Goal: Communication & Community: Answer question/provide support

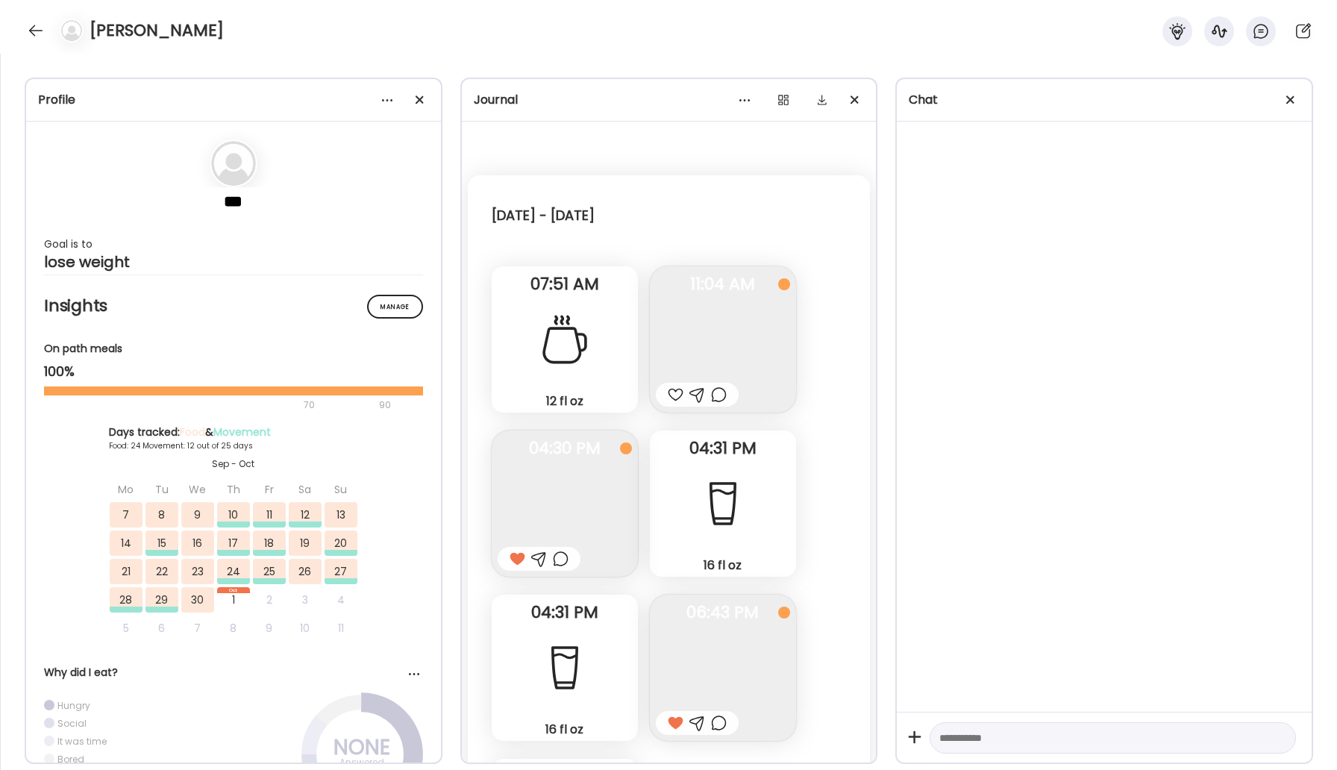
scroll to position [24859, 0]
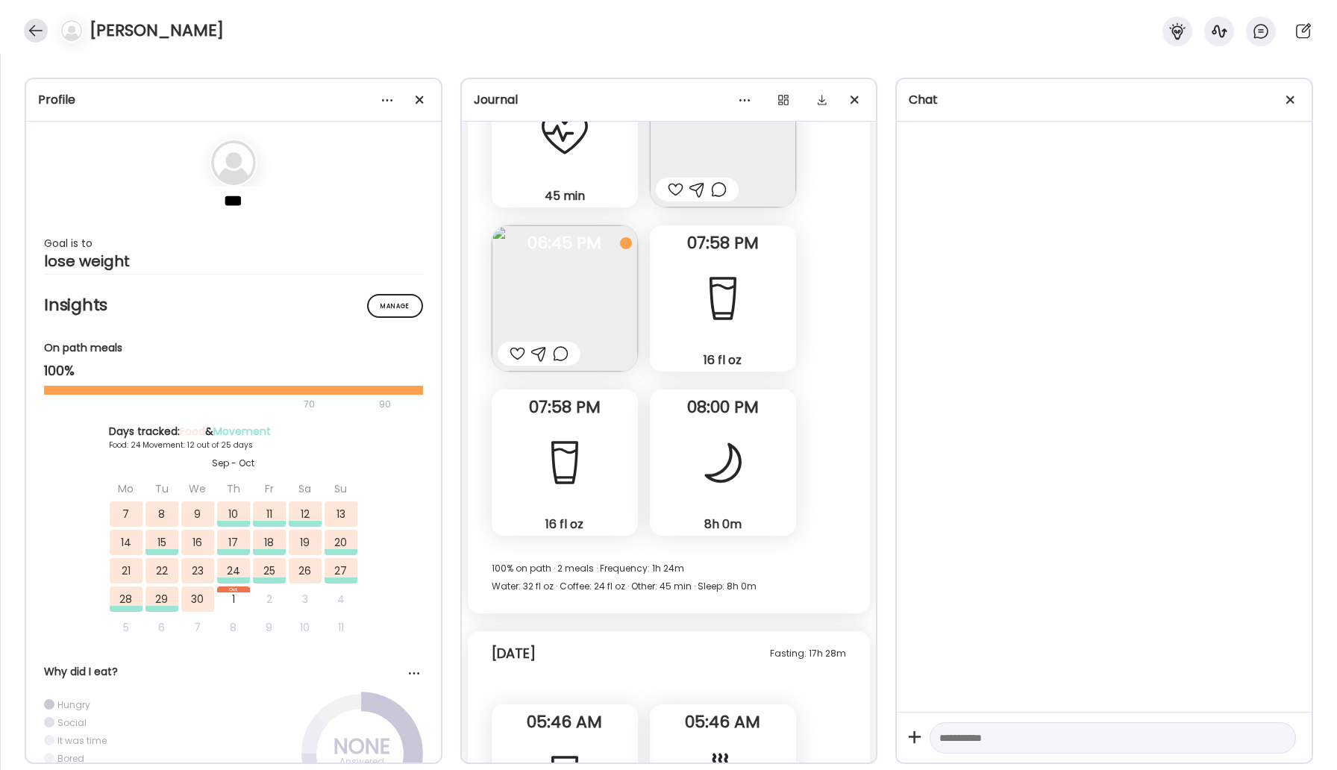
click at [31, 34] on div at bounding box center [36, 31] width 24 height 24
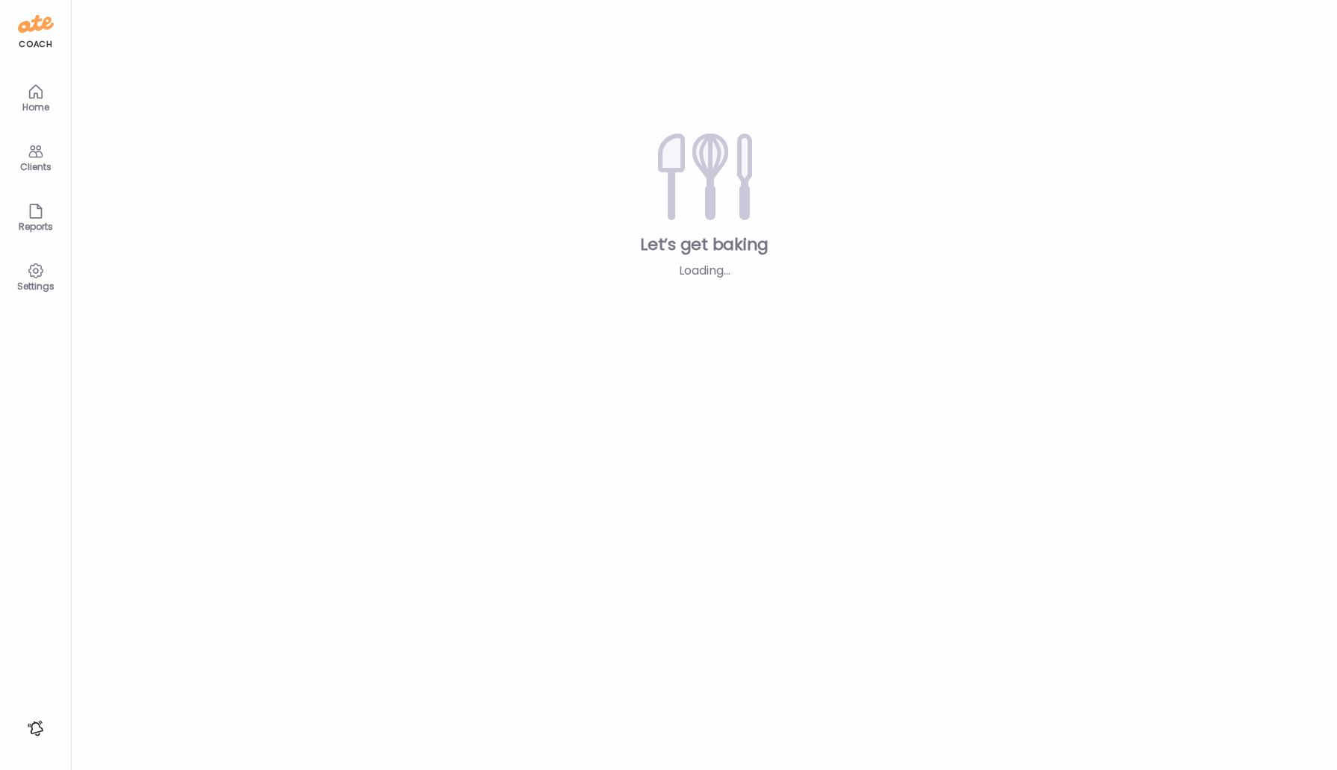
type input "*****"
type input "**********"
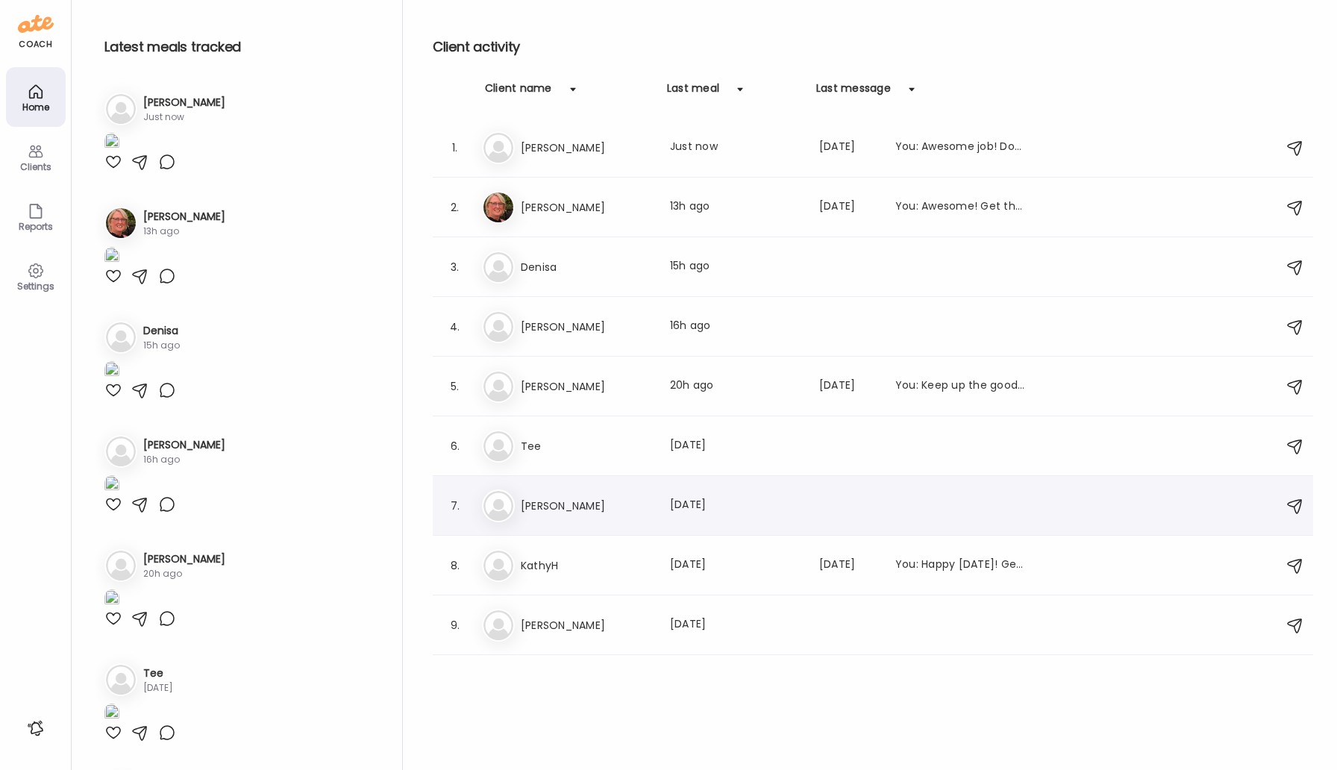
type input "**********"
click at [548, 501] on h3 "[PERSON_NAME]" at bounding box center [586, 506] width 131 height 18
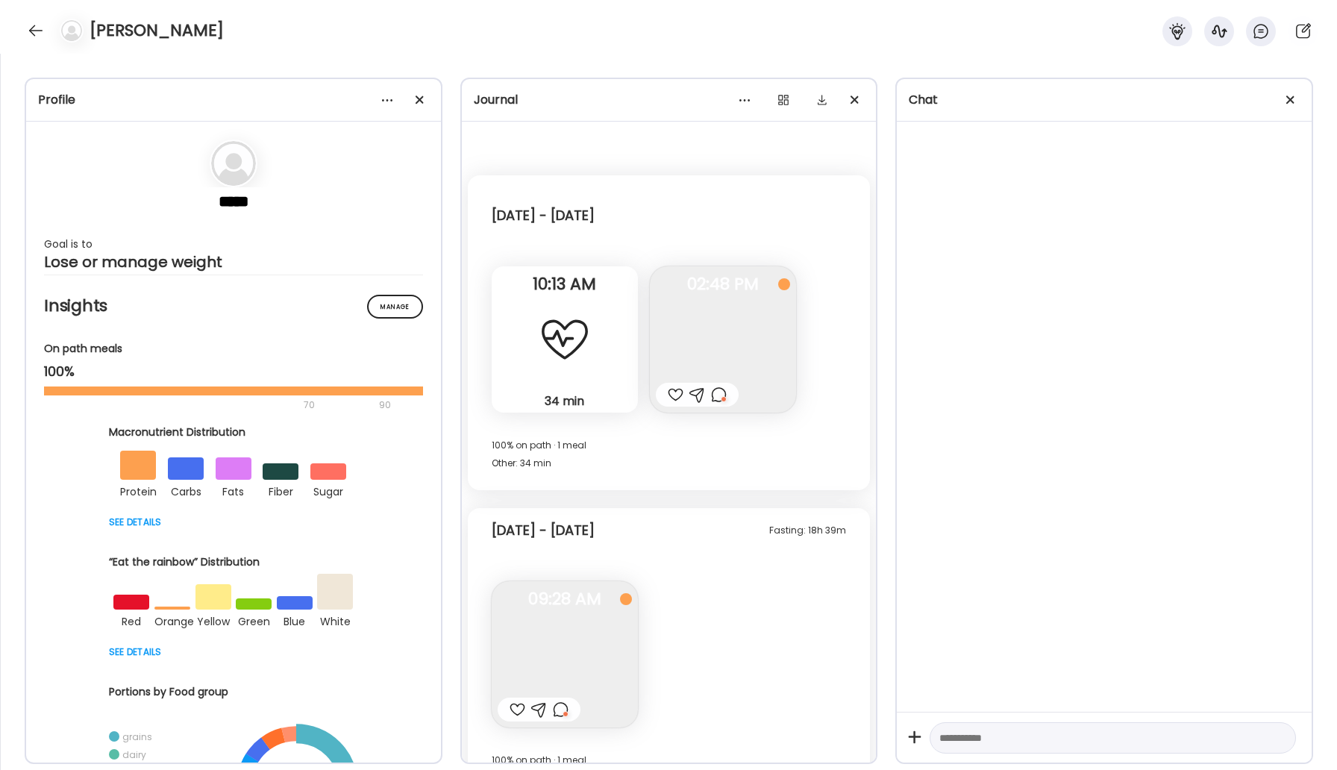
scroll to position [784, 0]
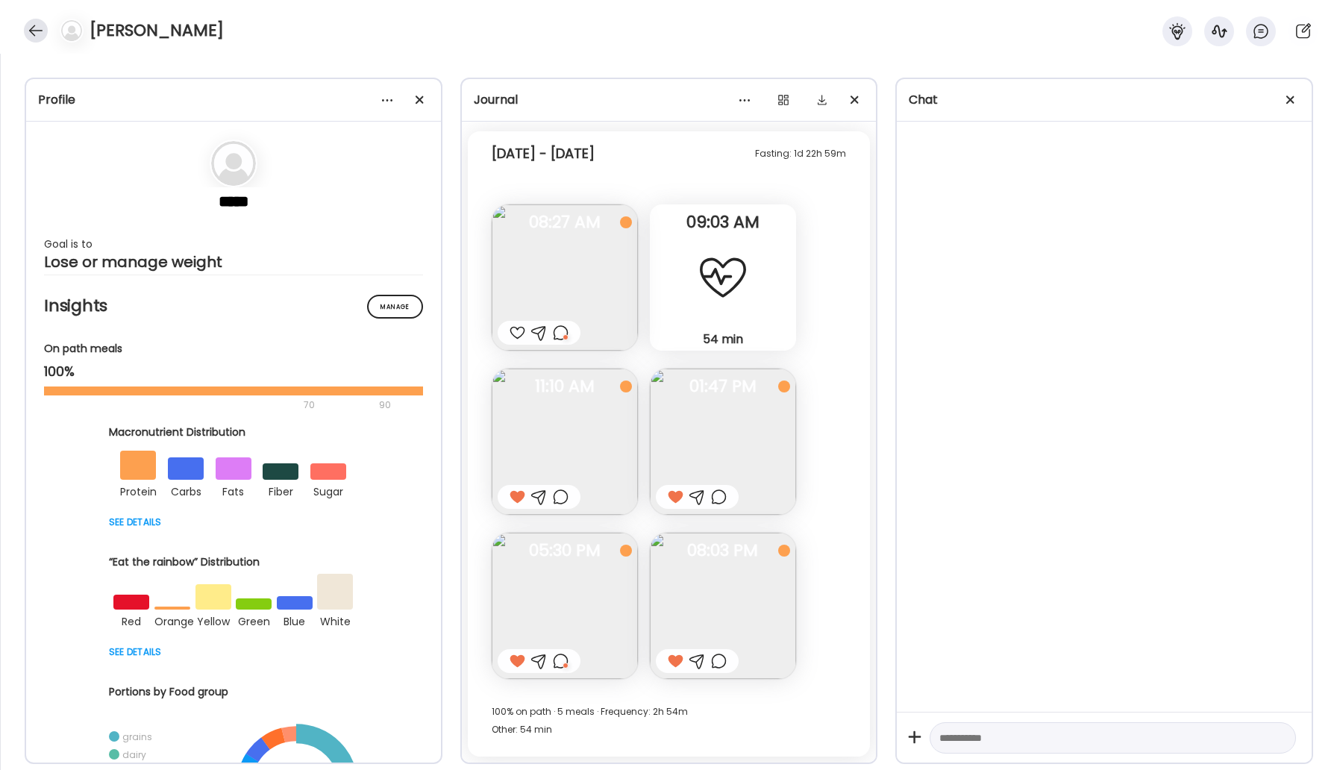
click at [31, 35] on div at bounding box center [36, 31] width 24 height 24
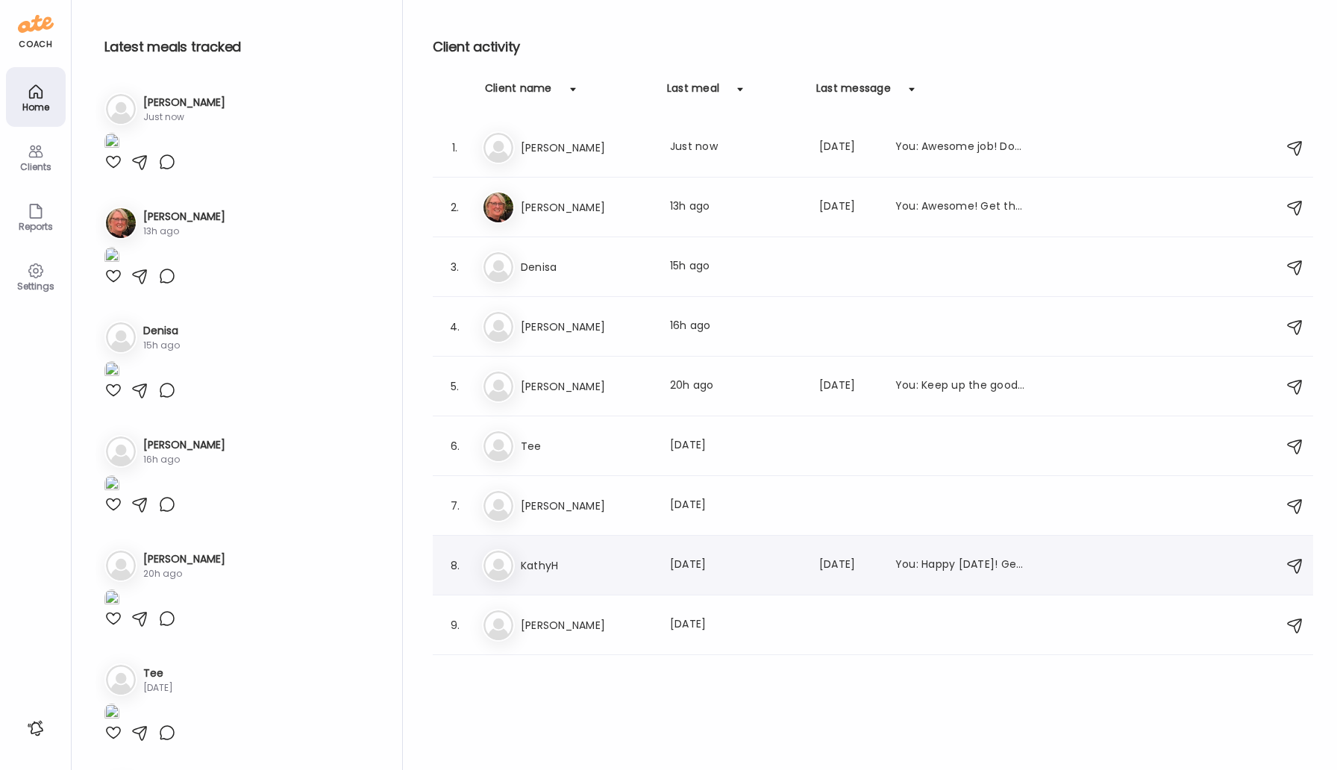
click at [554, 572] on h3 "KathyH" at bounding box center [586, 566] width 131 height 18
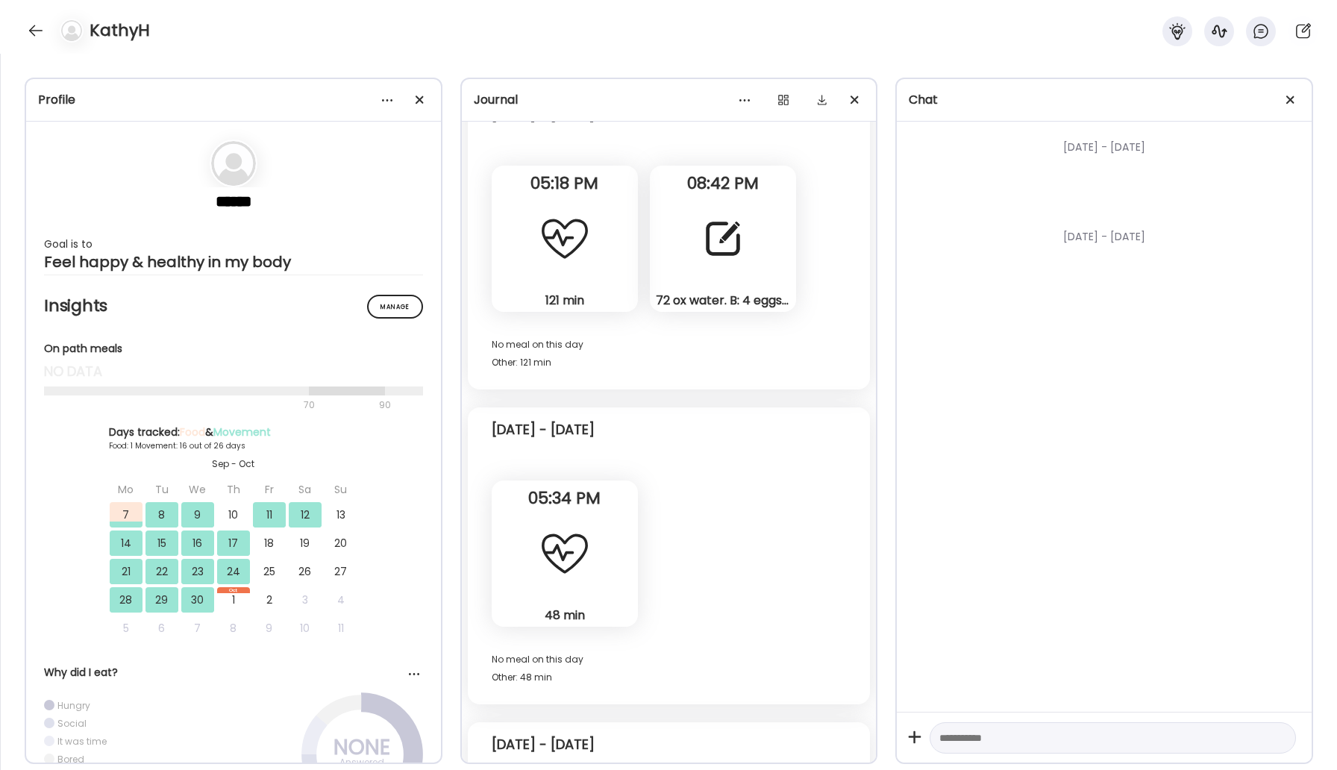
scroll to position [8501, 0]
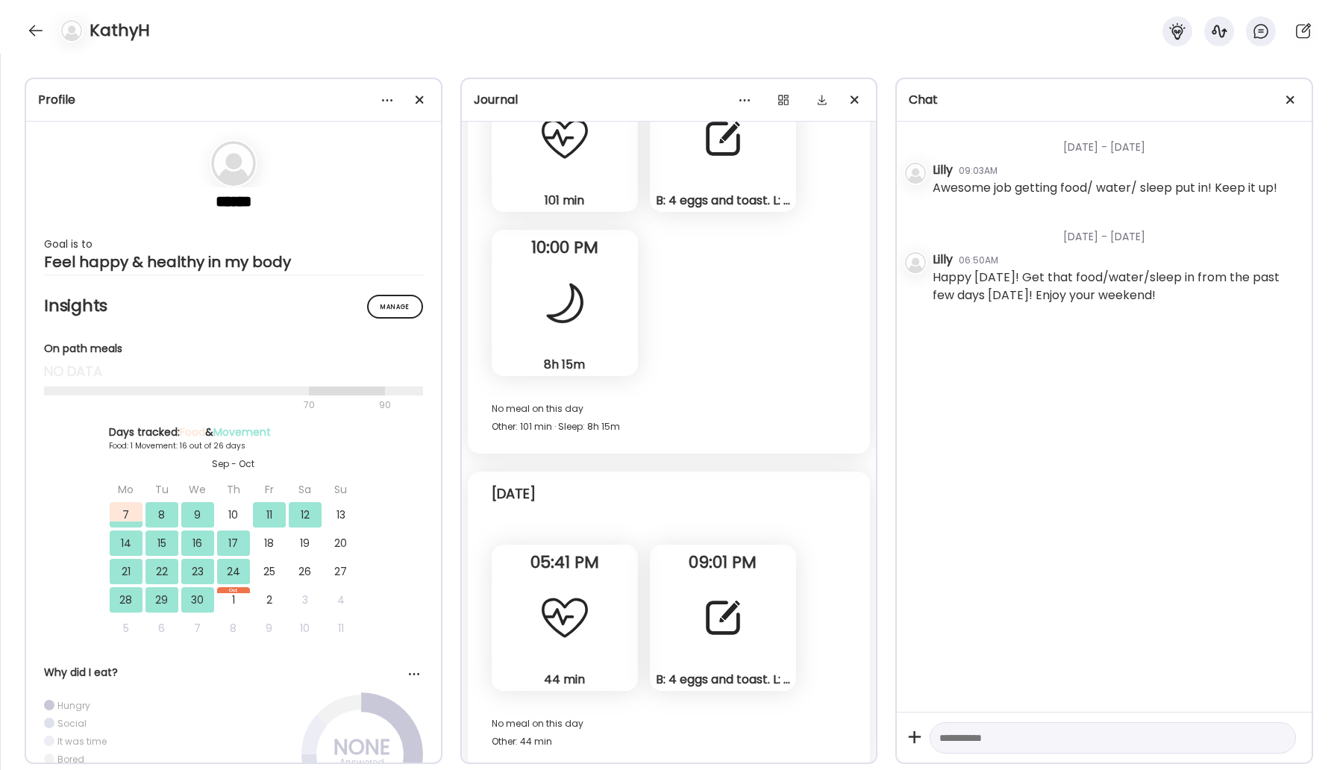
click at [718, 595] on div at bounding box center [723, 618] width 54 height 54
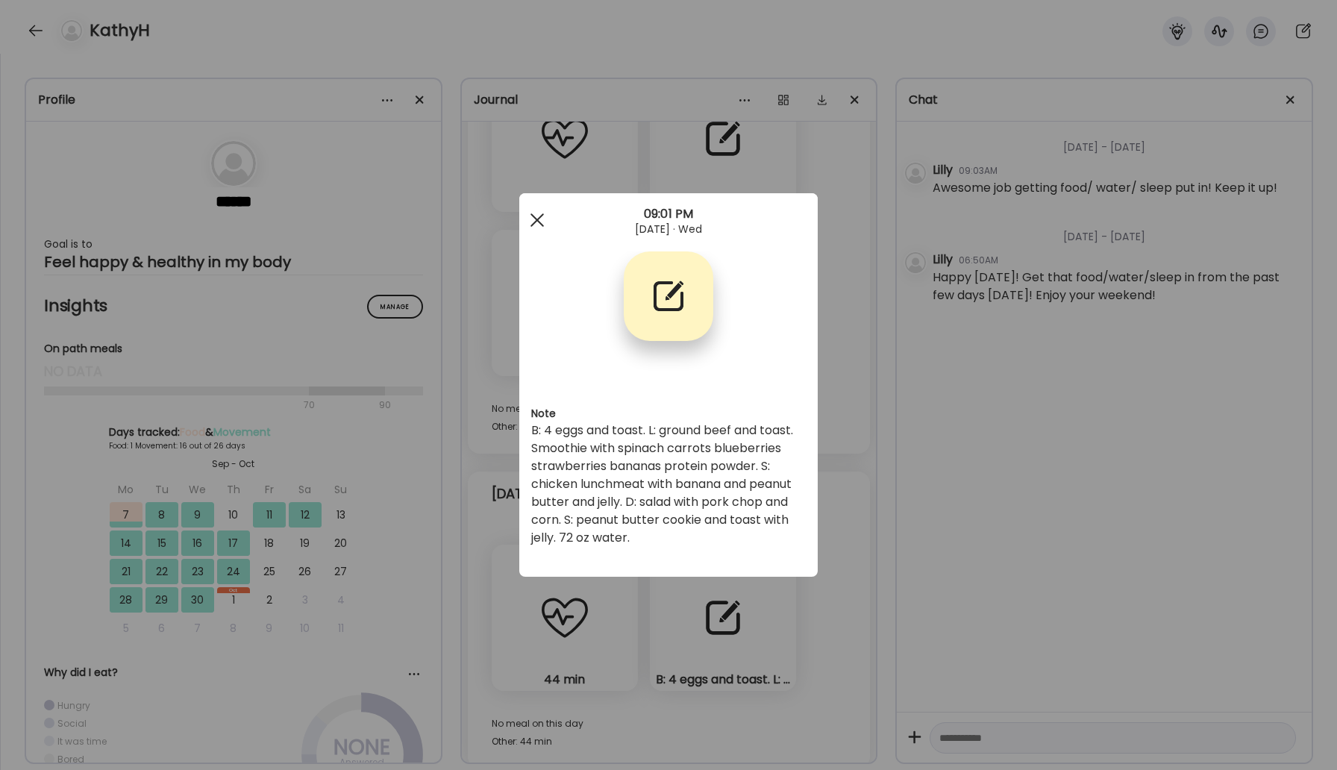
click at [537, 221] on span at bounding box center [537, 219] width 13 height 13
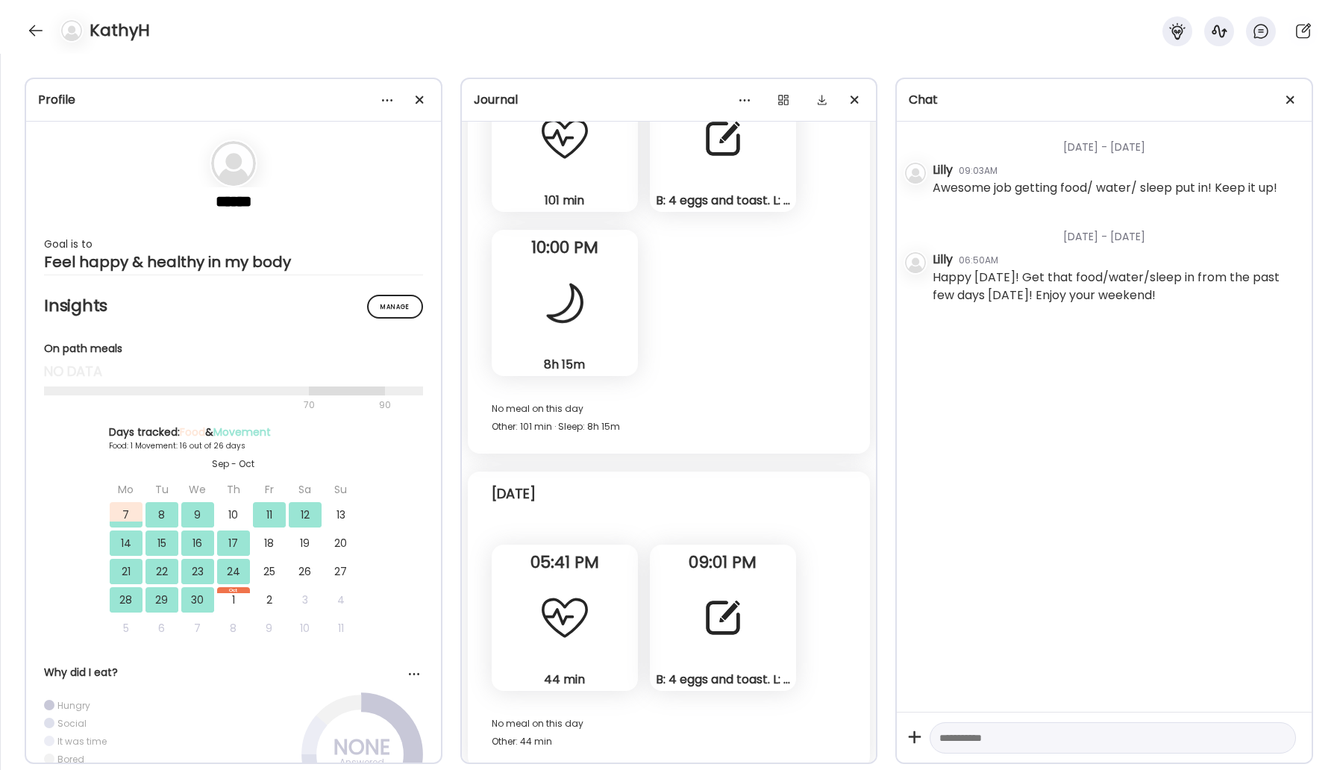
click at [763, 620] on div "B: 4 eggs and toast. L: ground beef and toast. Smoothie with spinach carrots bl…" at bounding box center [723, 618] width 146 height 146
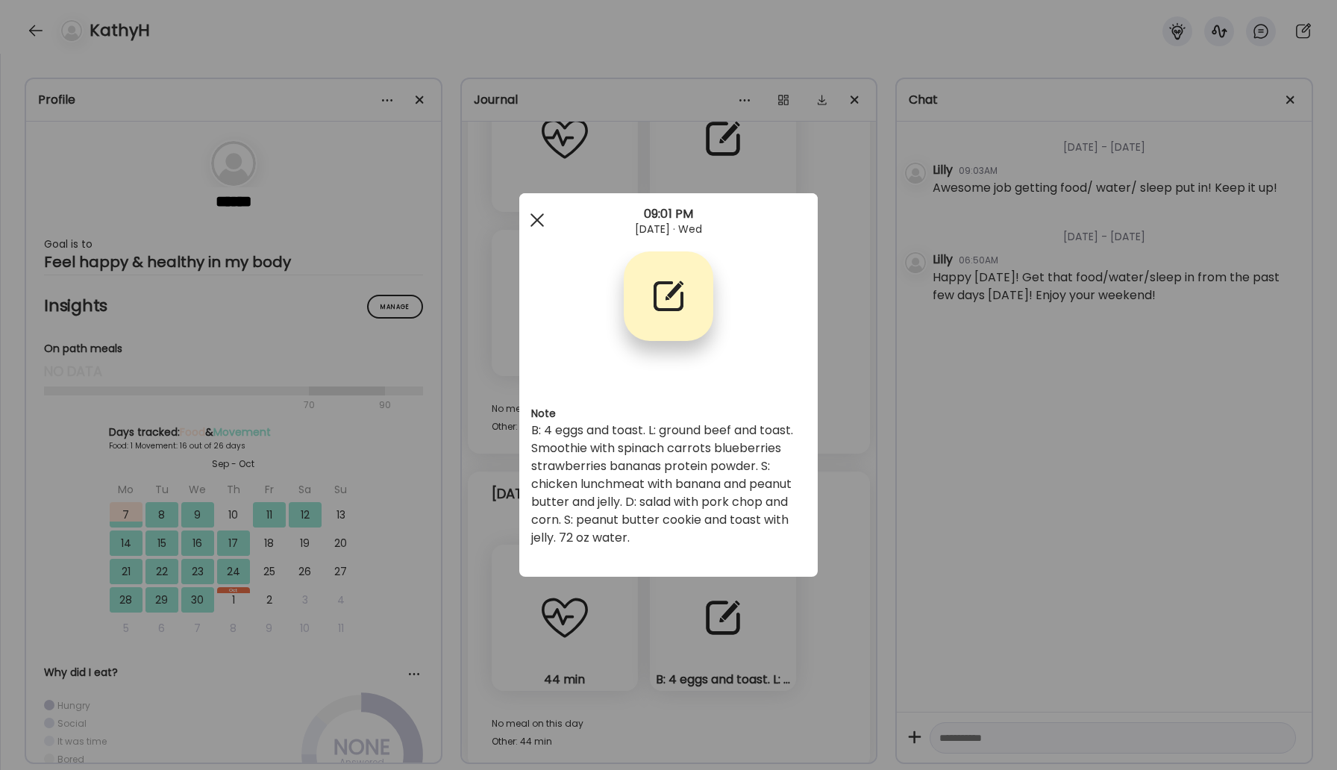
click at [531, 210] on div at bounding box center [537, 220] width 30 height 30
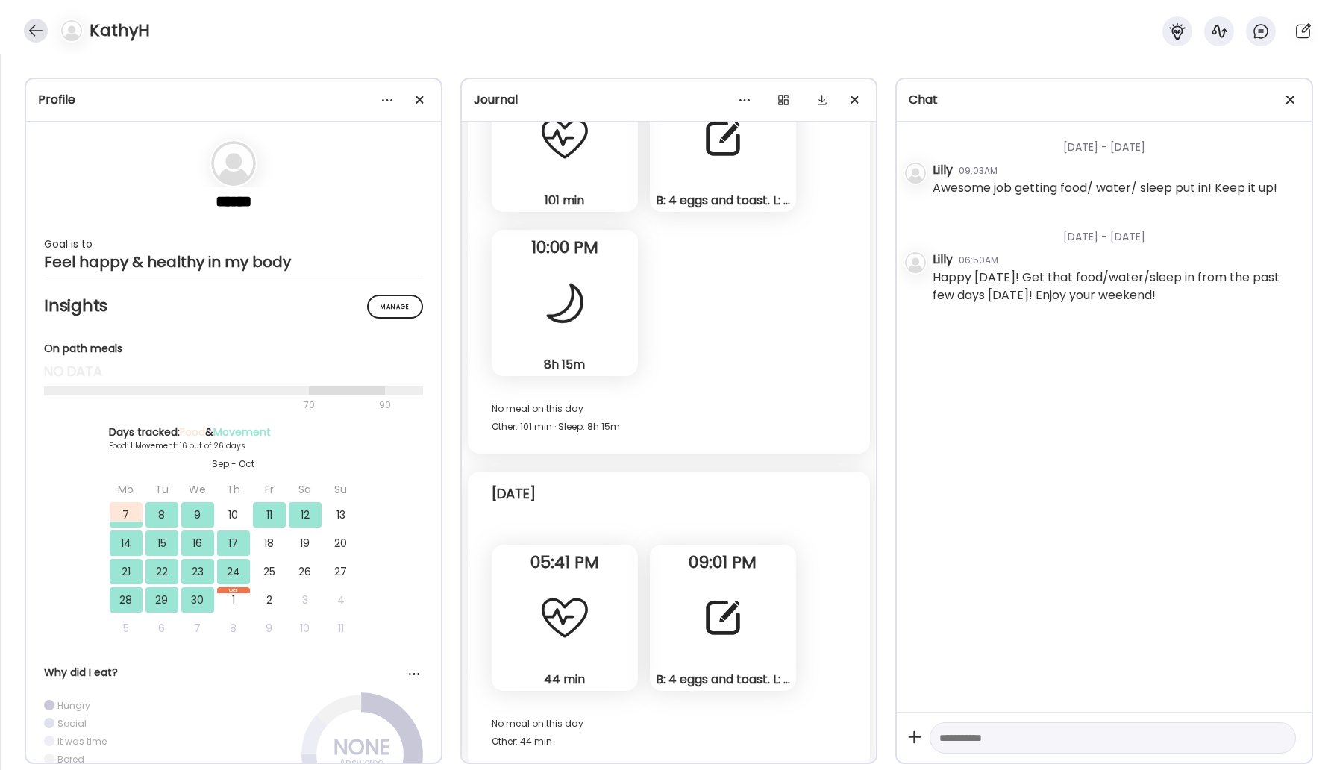
click at [43, 28] on div at bounding box center [36, 31] width 24 height 24
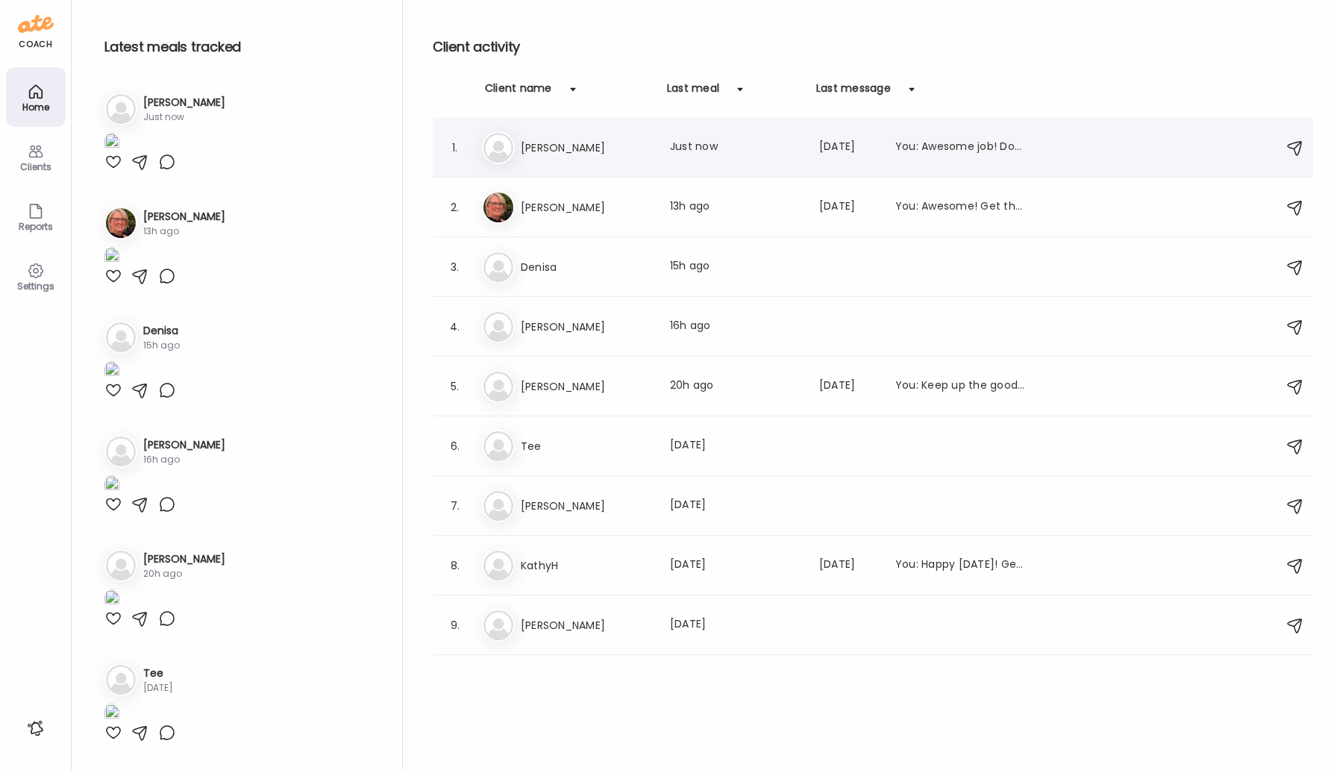
click at [578, 146] on h3 "[PERSON_NAME]" at bounding box center [586, 148] width 131 height 18
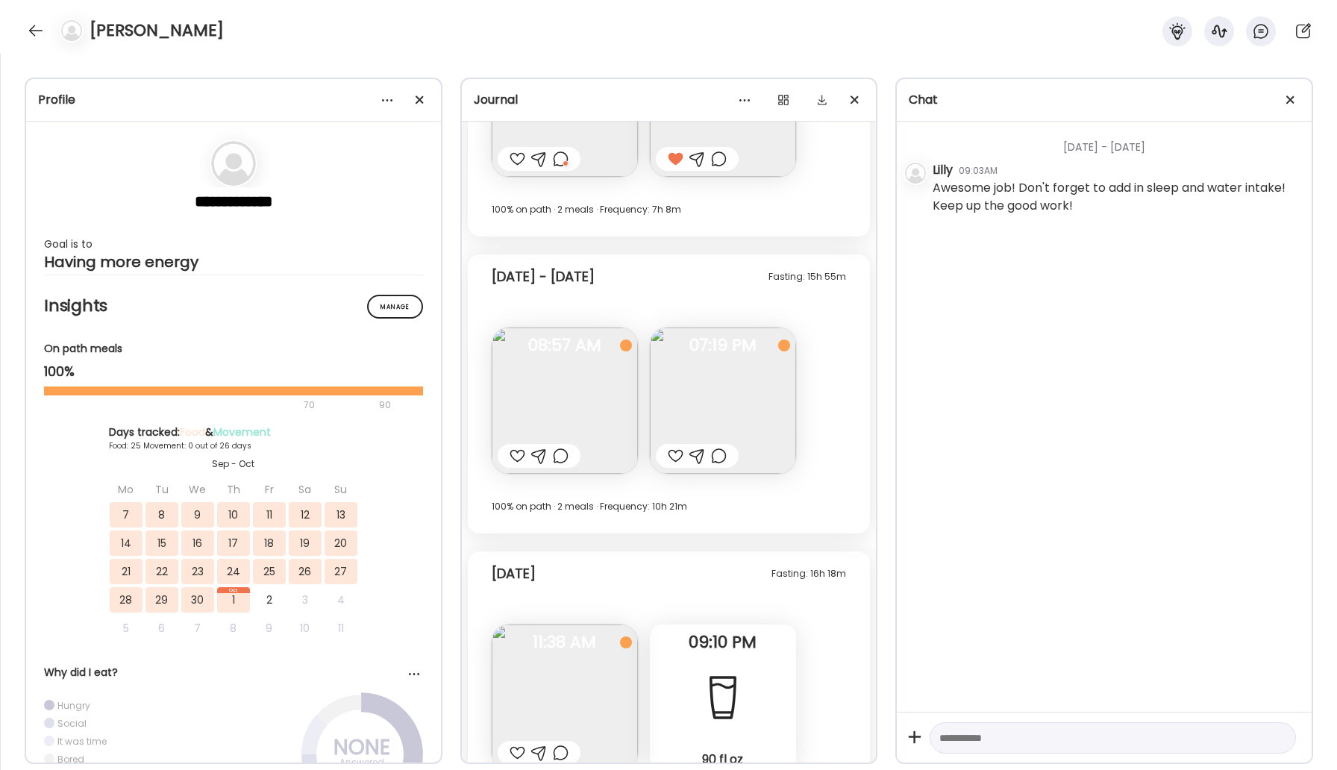
scroll to position [9481, 0]
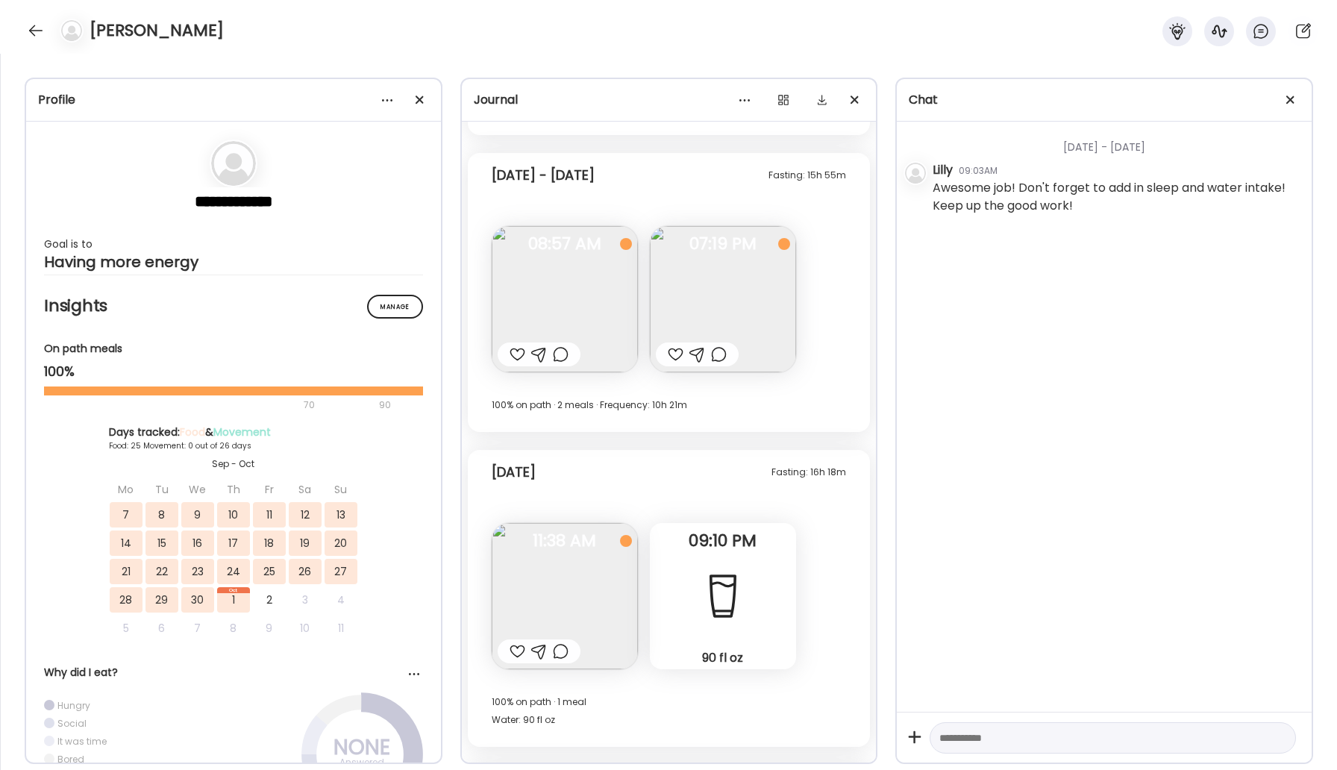
click at [713, 635] on div "90 fl oz Water" at bounding box center [723, 596] width 146 height 146
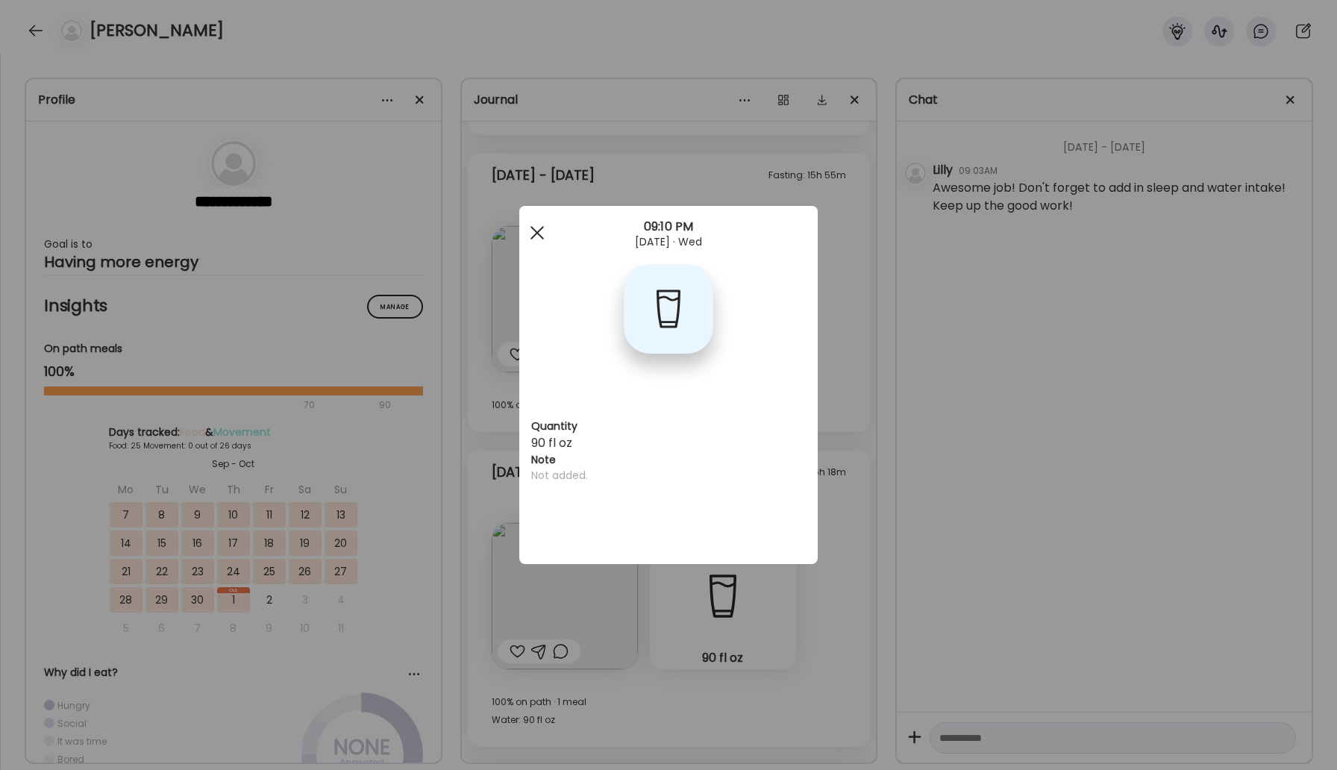
click at [537, 226] on div at bounding box center [537, 233] width 30 height 30
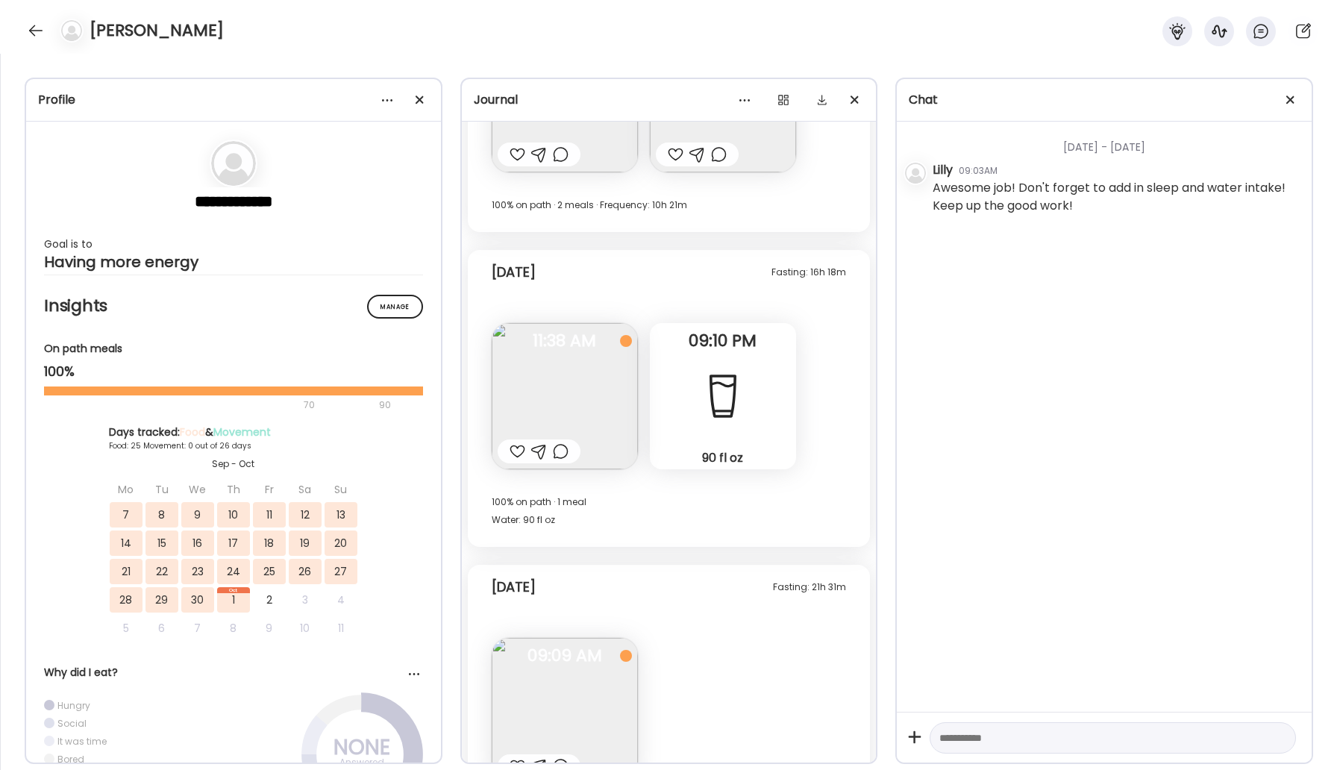
scroll to position [9768, 0]
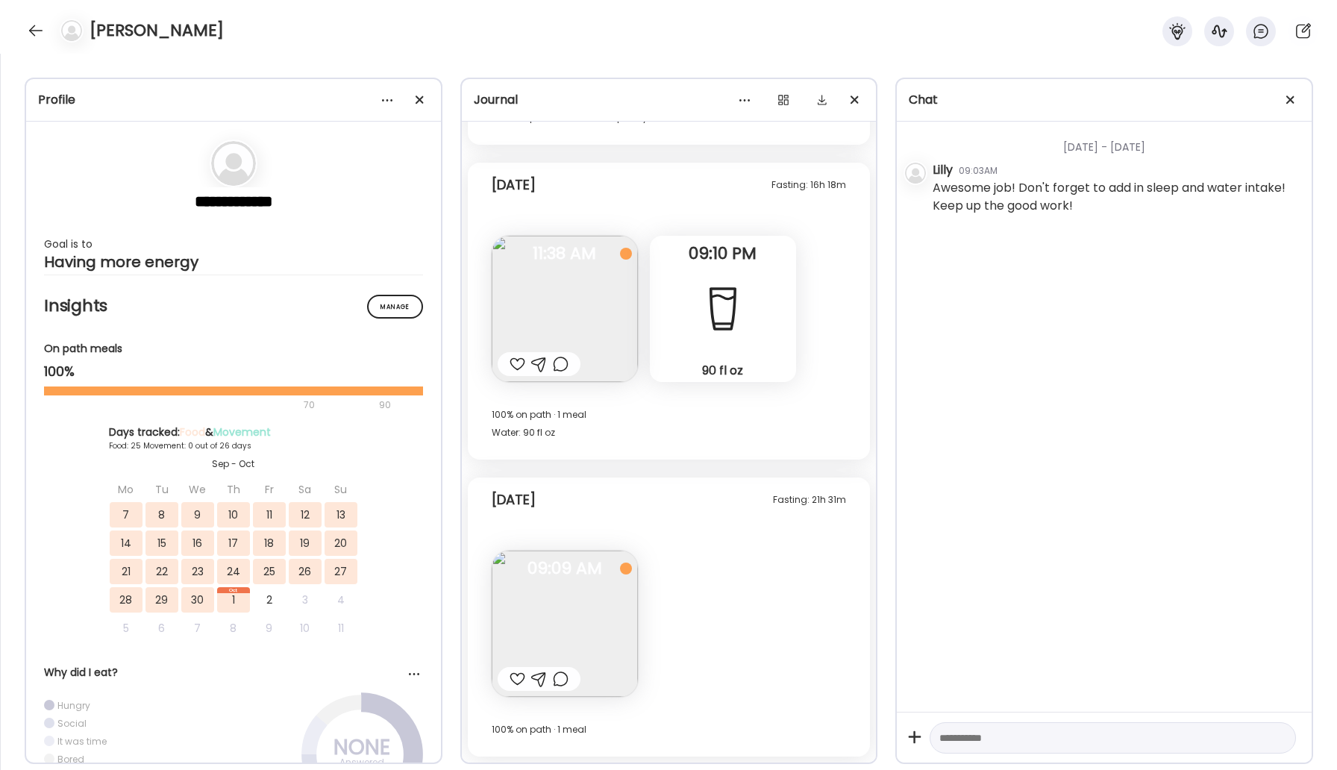
click at [561, 371] on div at bounding box center [561, 364] width 16 height 18
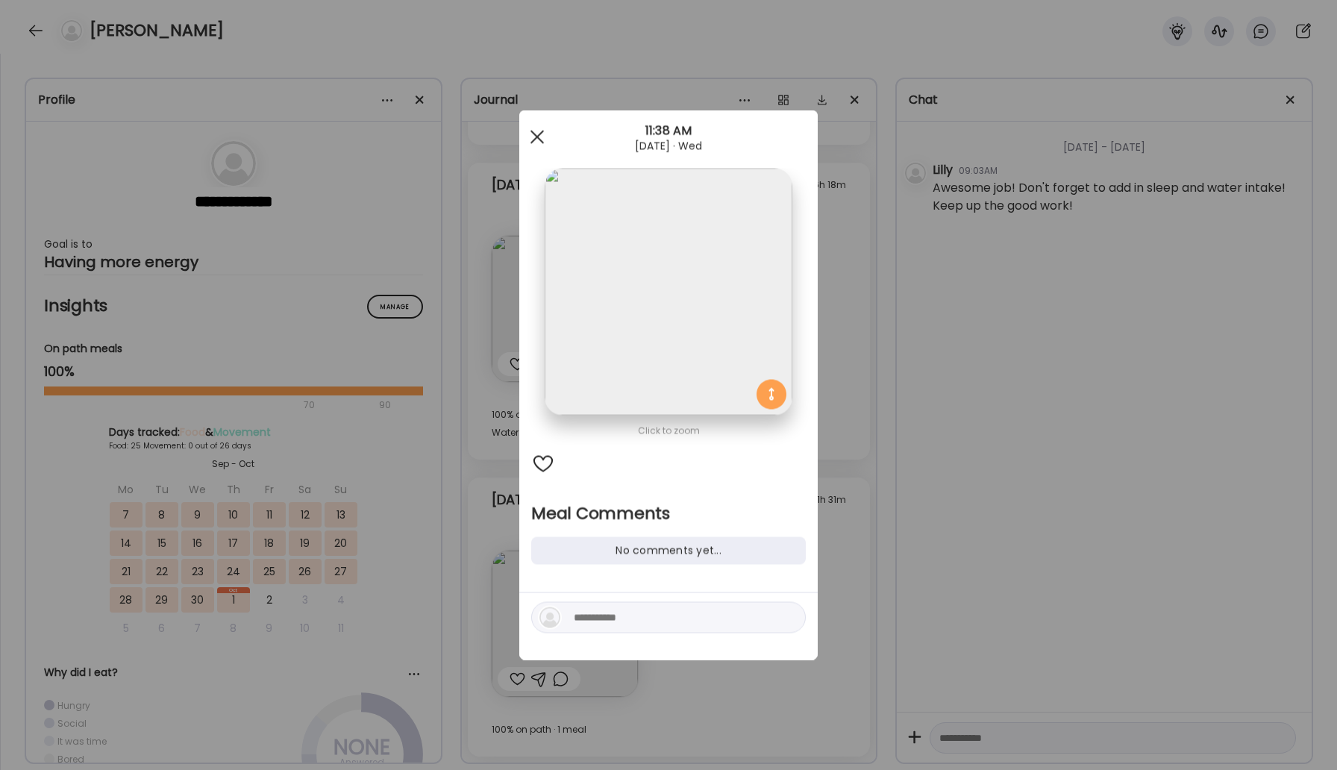
click at [542, 138] on div at bounding box center [537, 137] width 30 height 30
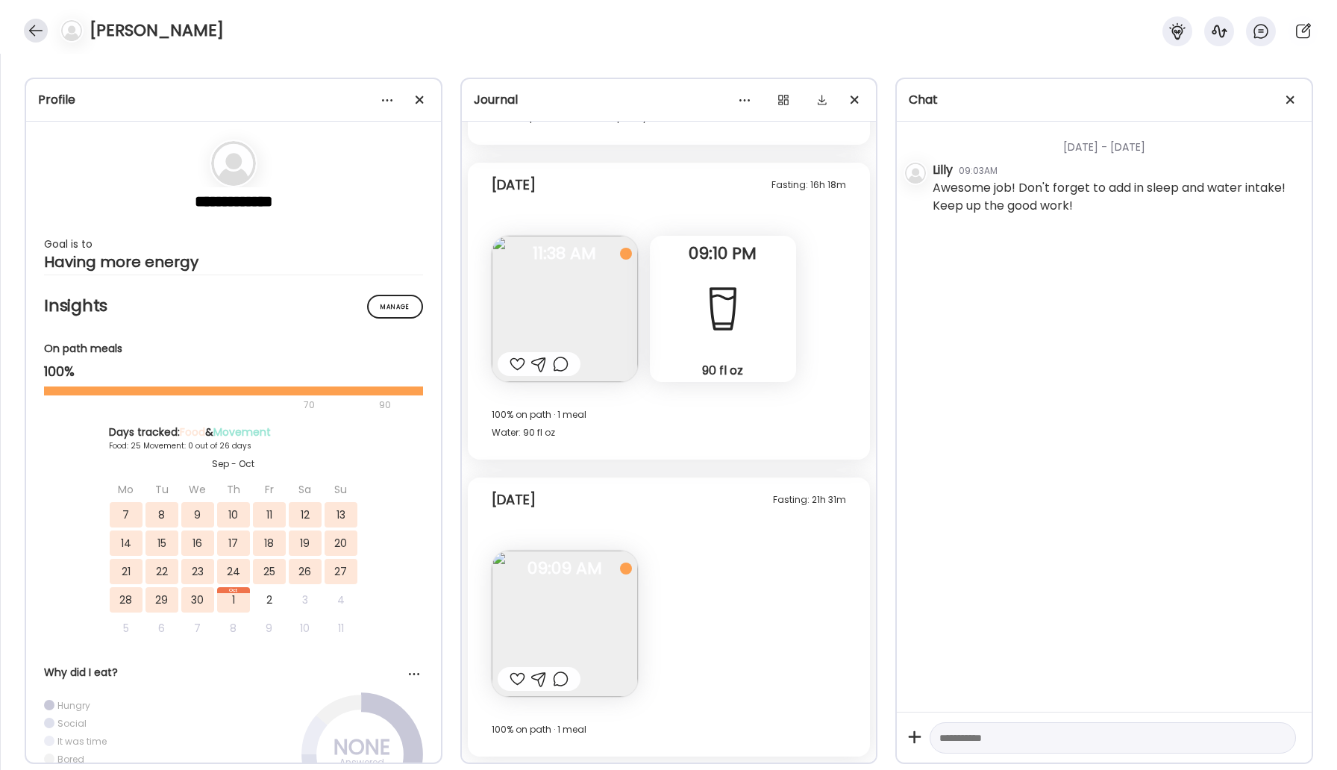
click at [35, 28] on div at bounding box center [36, 31] width 24 height 24
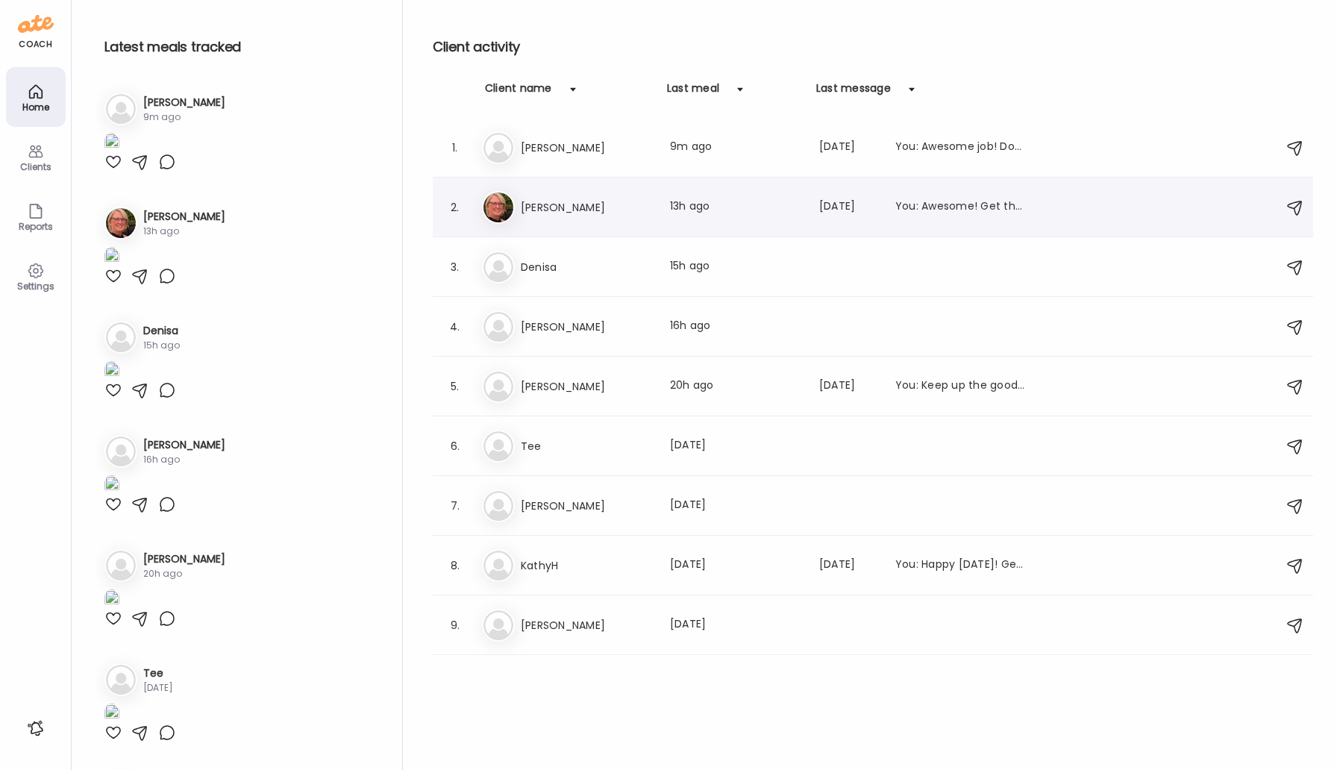
click at [527, 210] on h3 "[PERSON_NAME]" at bounding box center [586, 207] width 131 height 18
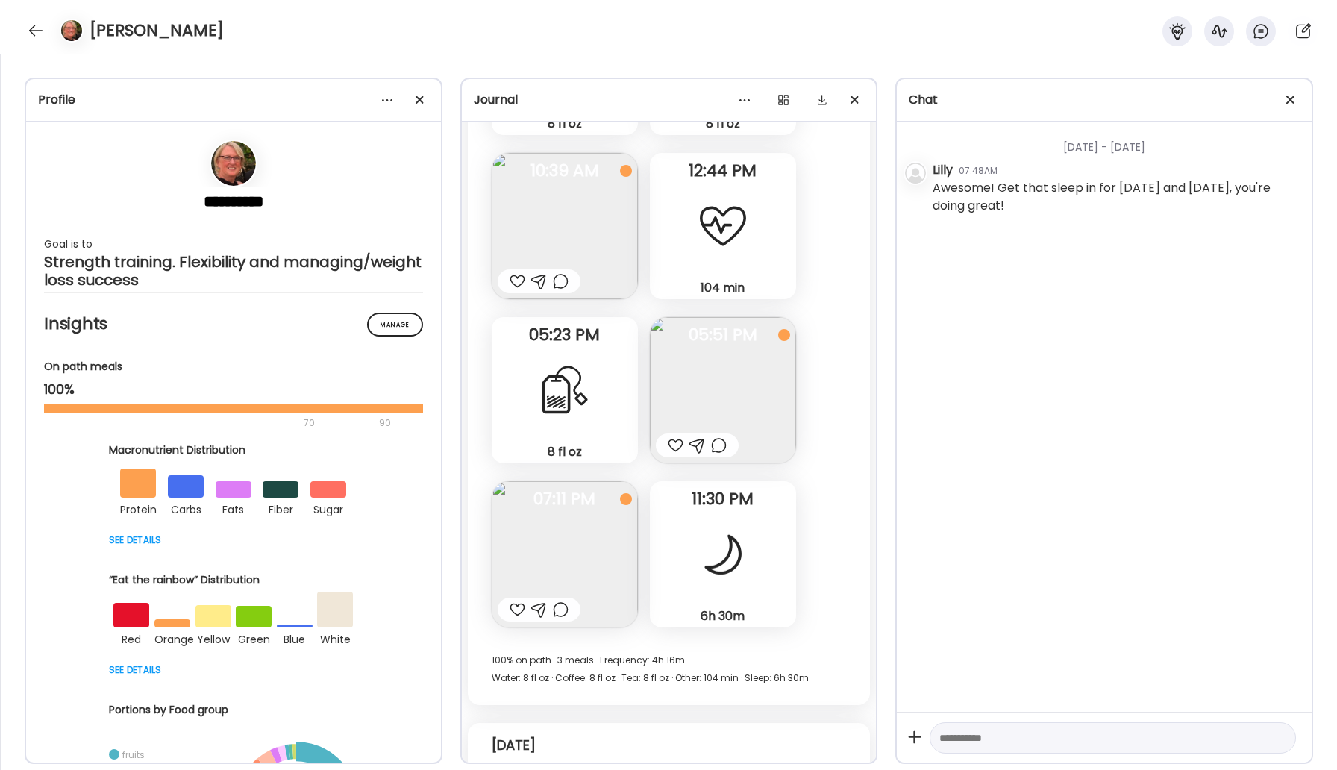
scroll to position [23377, 0]
click at [35, 29] on div at bounding box center [36, 31] width 24 height 24
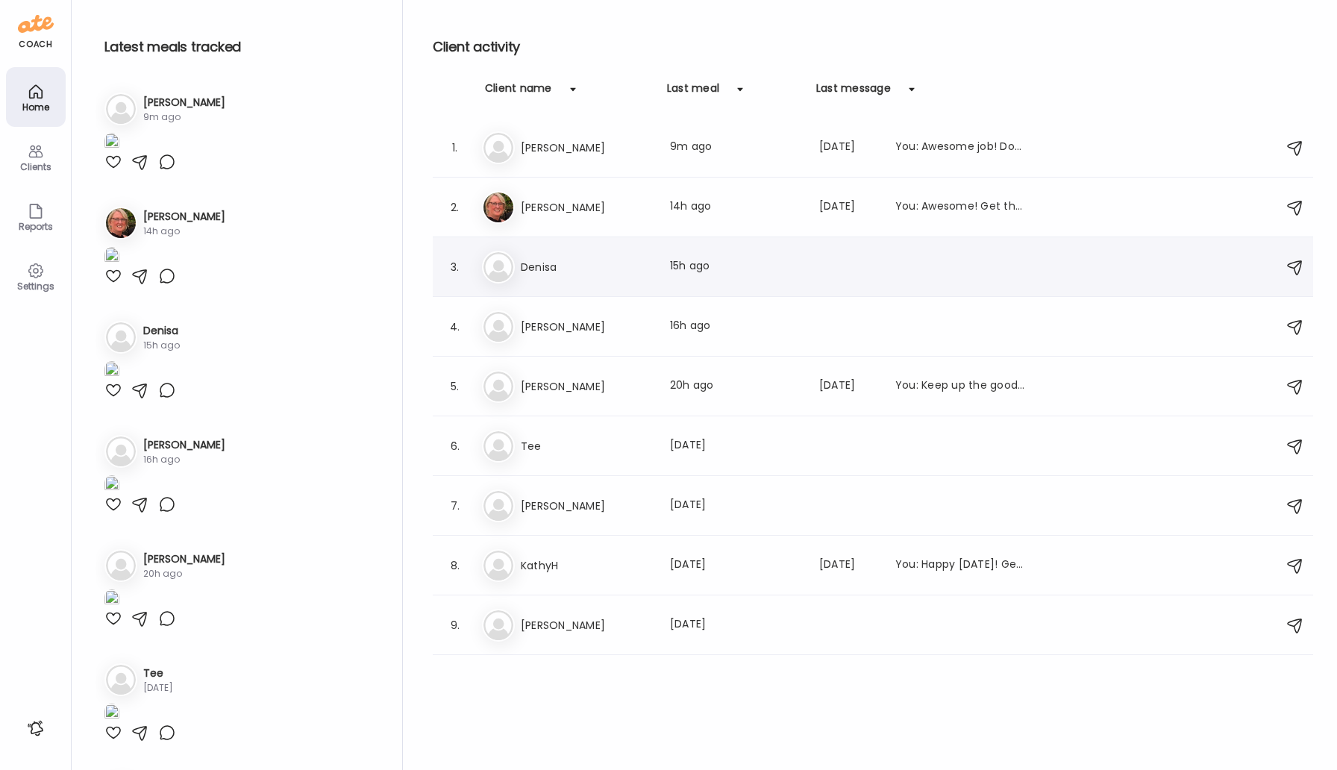
click at [554, 277] on div "De Denisa Last meal: 15h ago" at bounding box center [875, 267] width 786 height 33
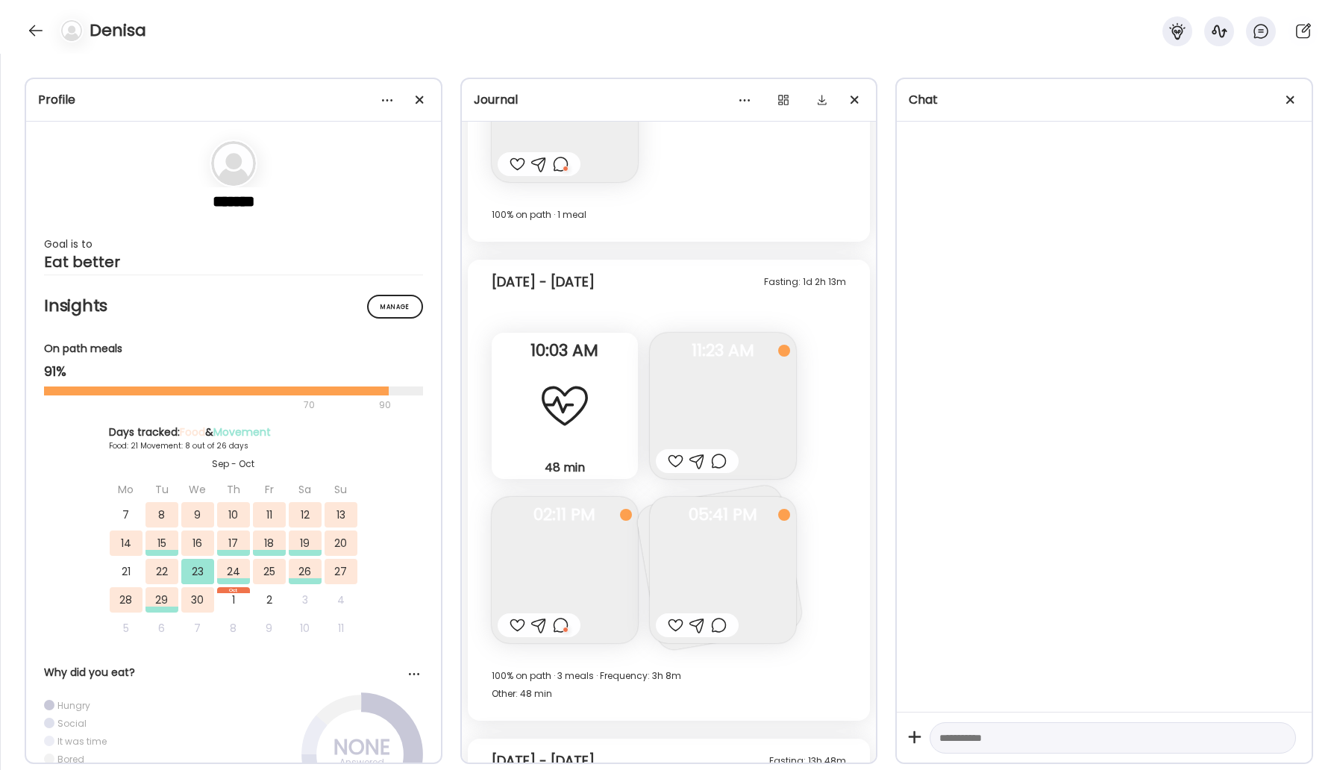
scroll to position [9599, 0]
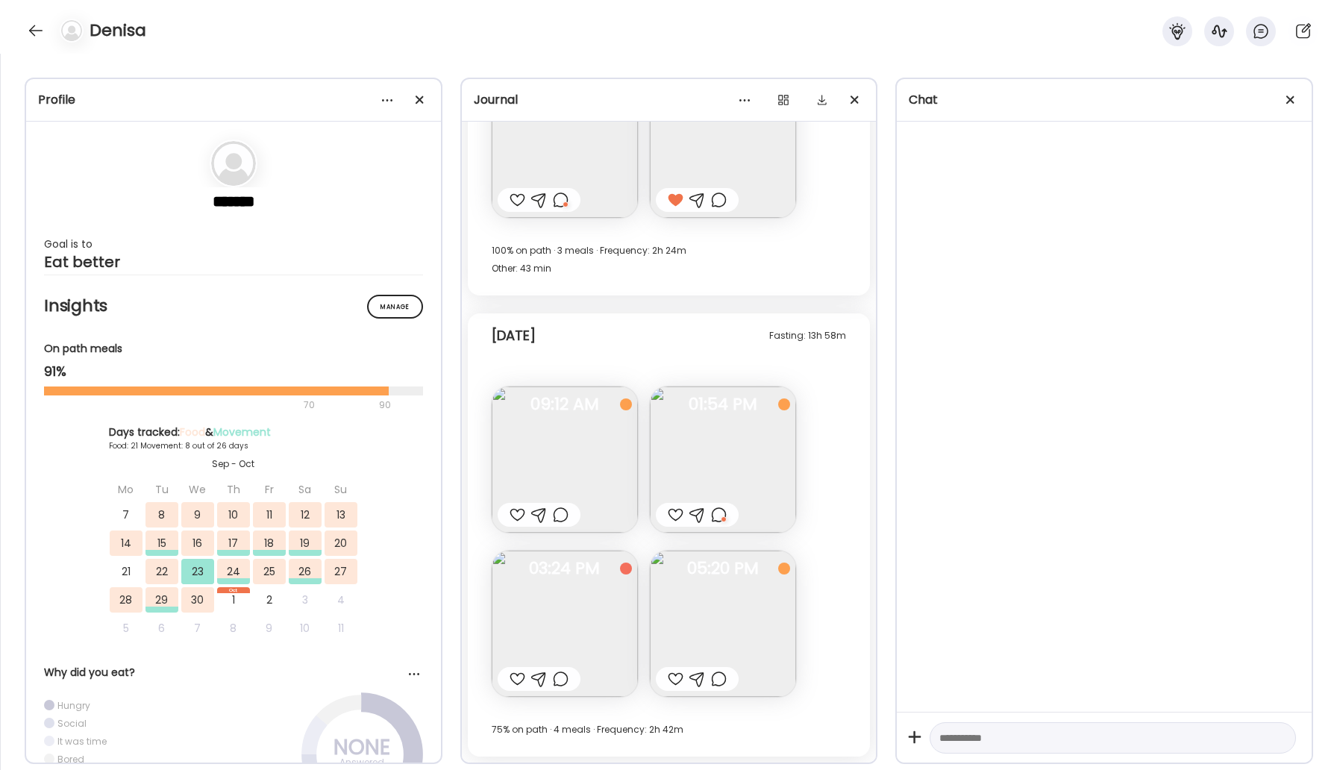
click at [696, 595] on img at bounding box center [723, 624] width 146 height 146
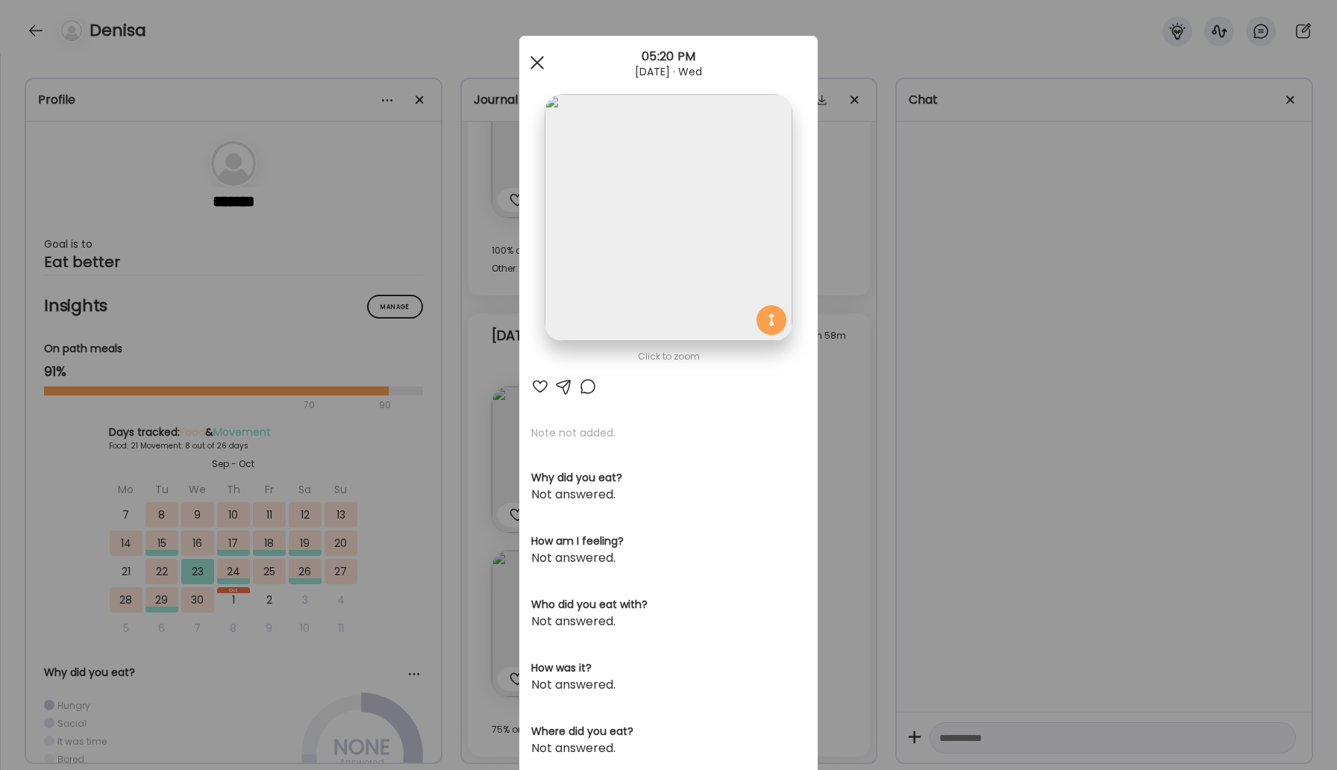
click at [543, 65] on div at bounding box center [537, 63] width 30 height 30
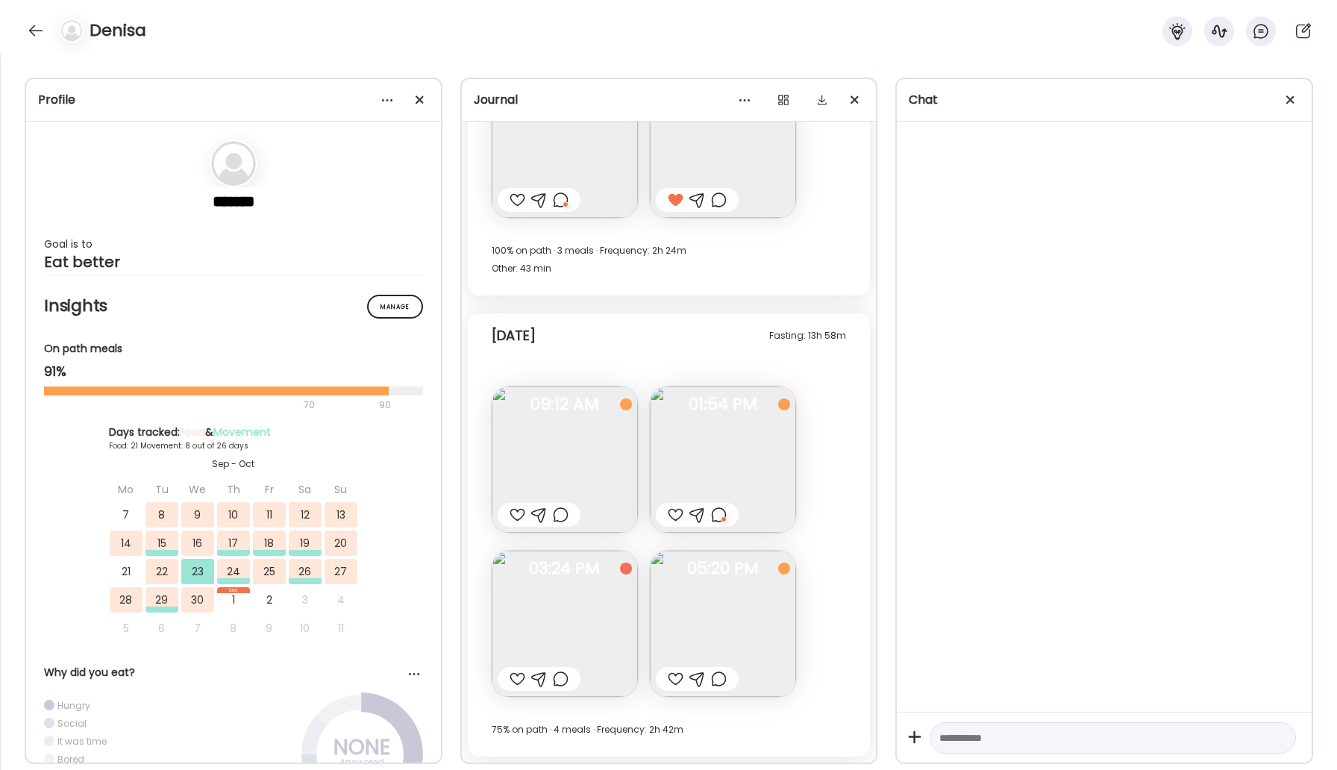
click at [609, 611] on img at bounding box center [565, 624] width 146 height 146
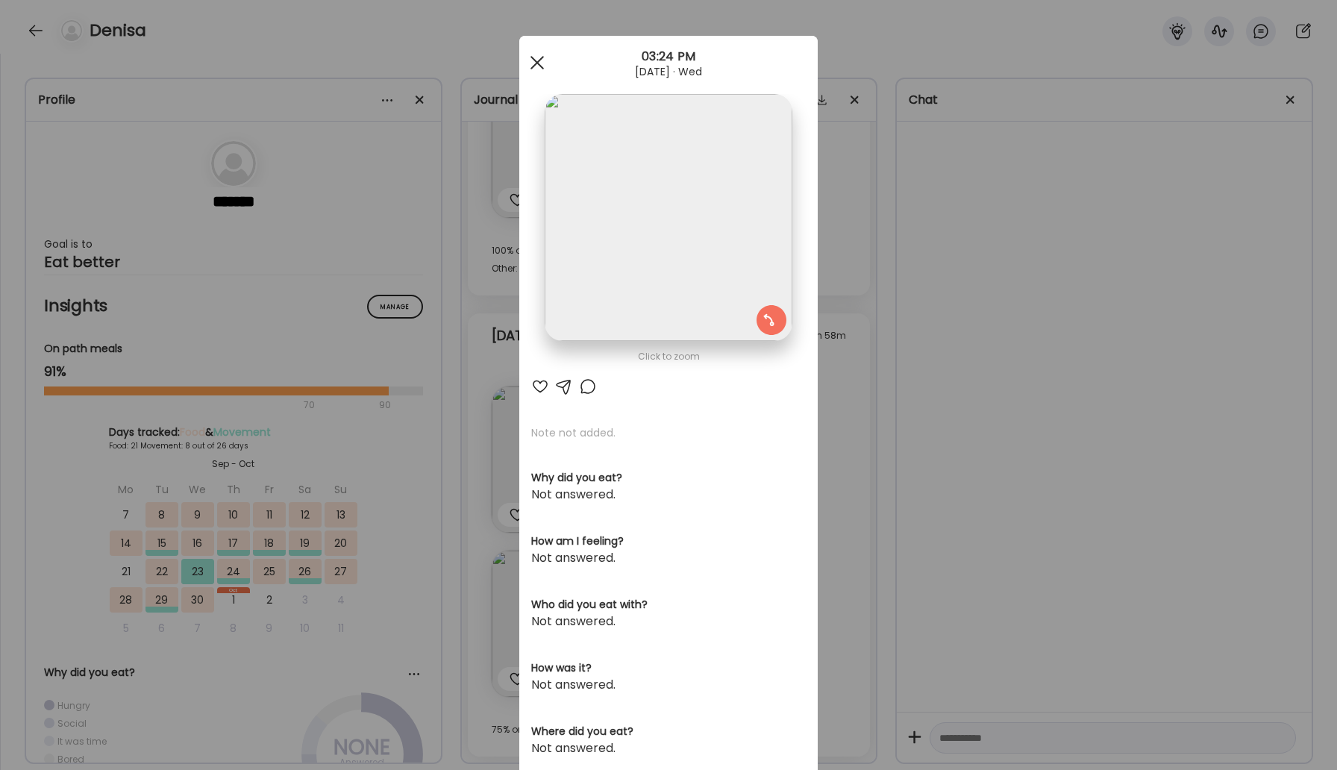
click at [538, 56] on div at bounding box center [537, 63] width 30 height 30
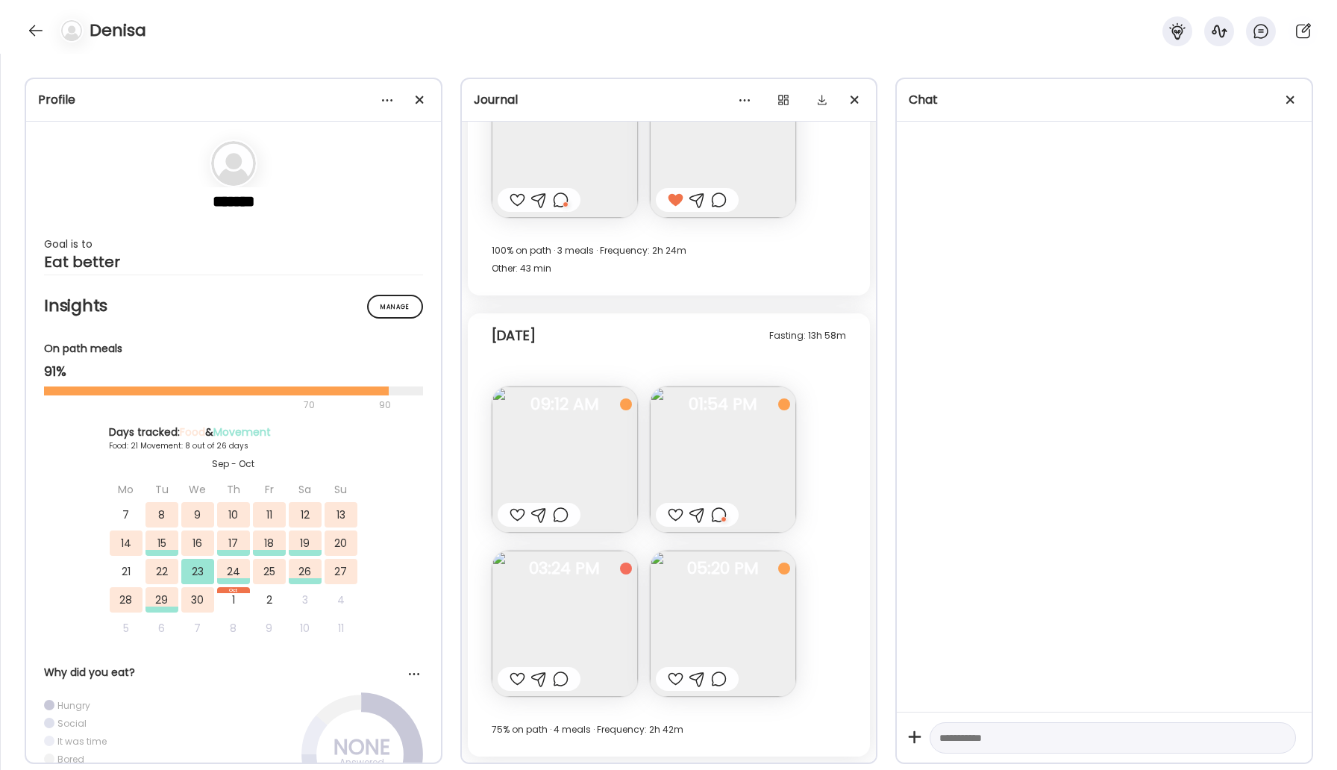
click at [615, 587] on img at bounding box center [565, 624] width 146 height 146
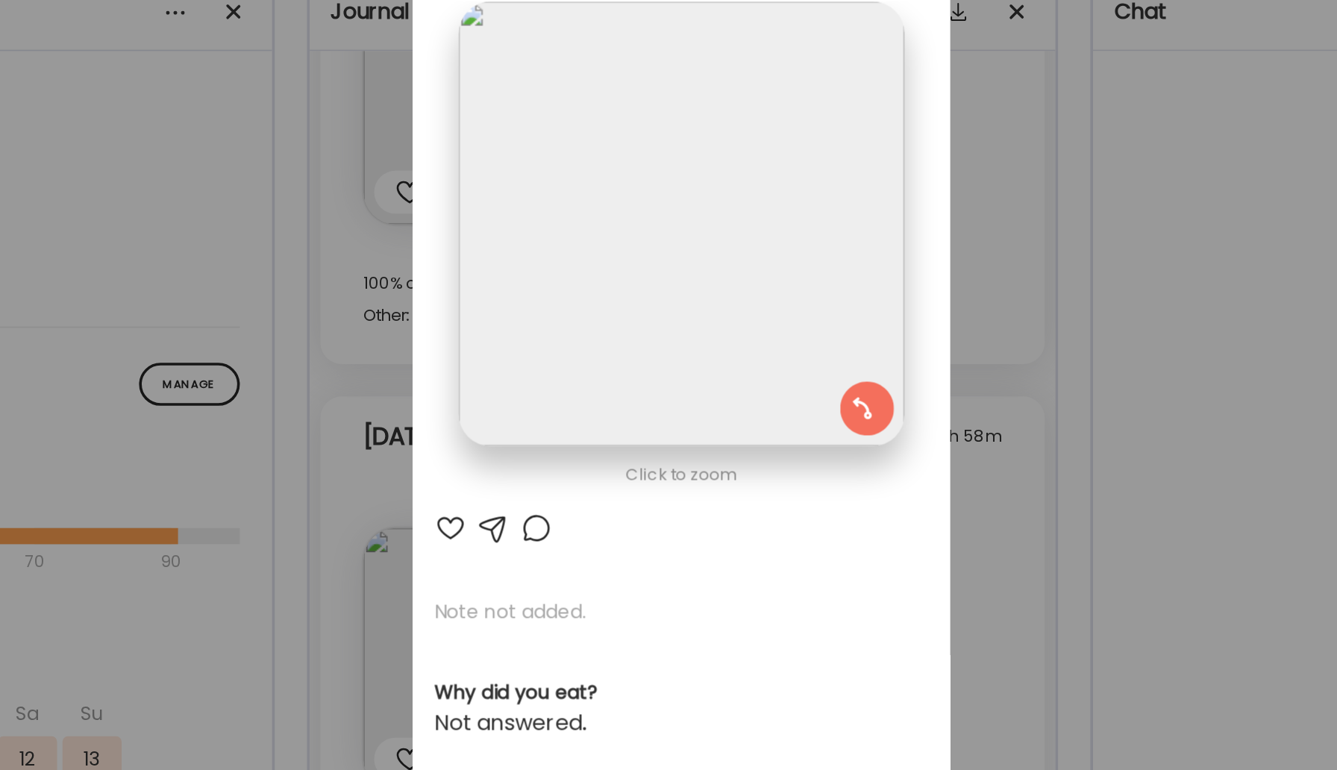
click at [545, 387] on div at bounding box center [540, 387] width 18 height 18
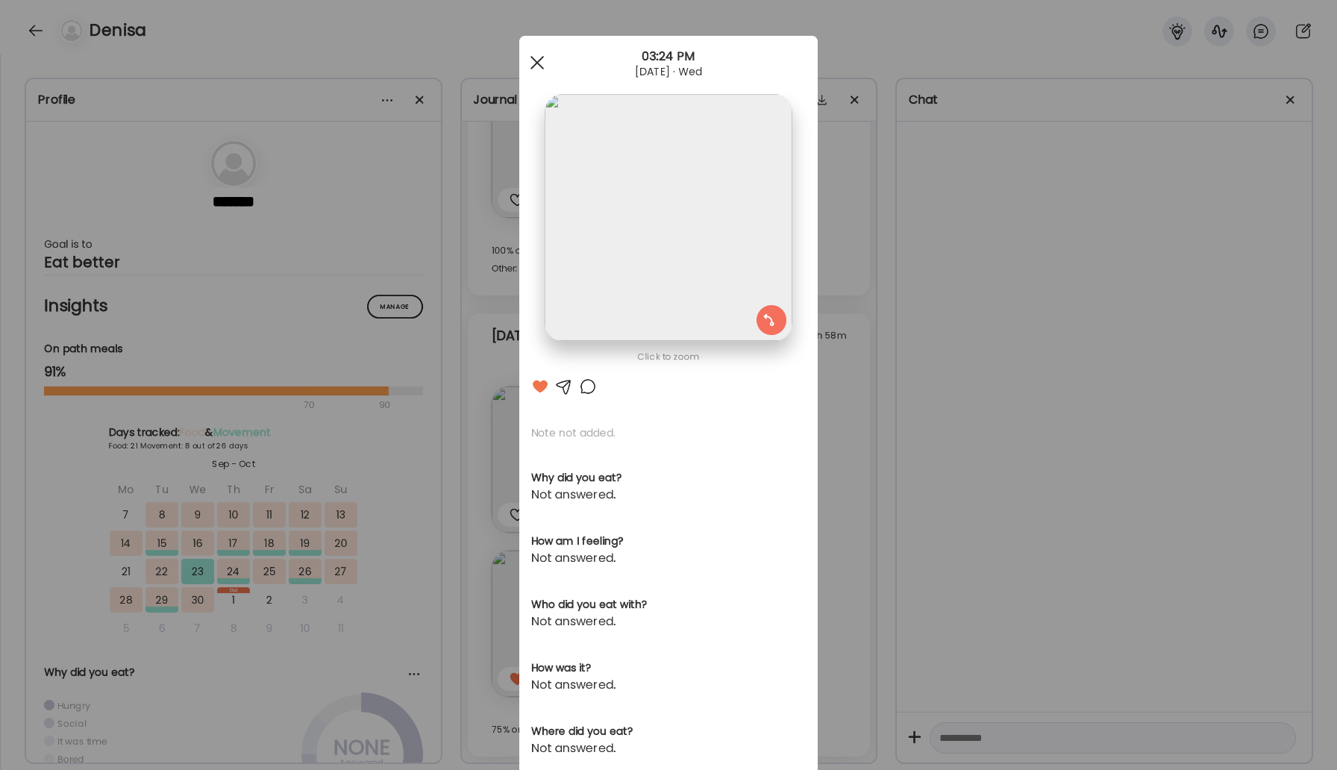
click at [535, 60] on span at bounding box center [537, 62] width 13 height 13
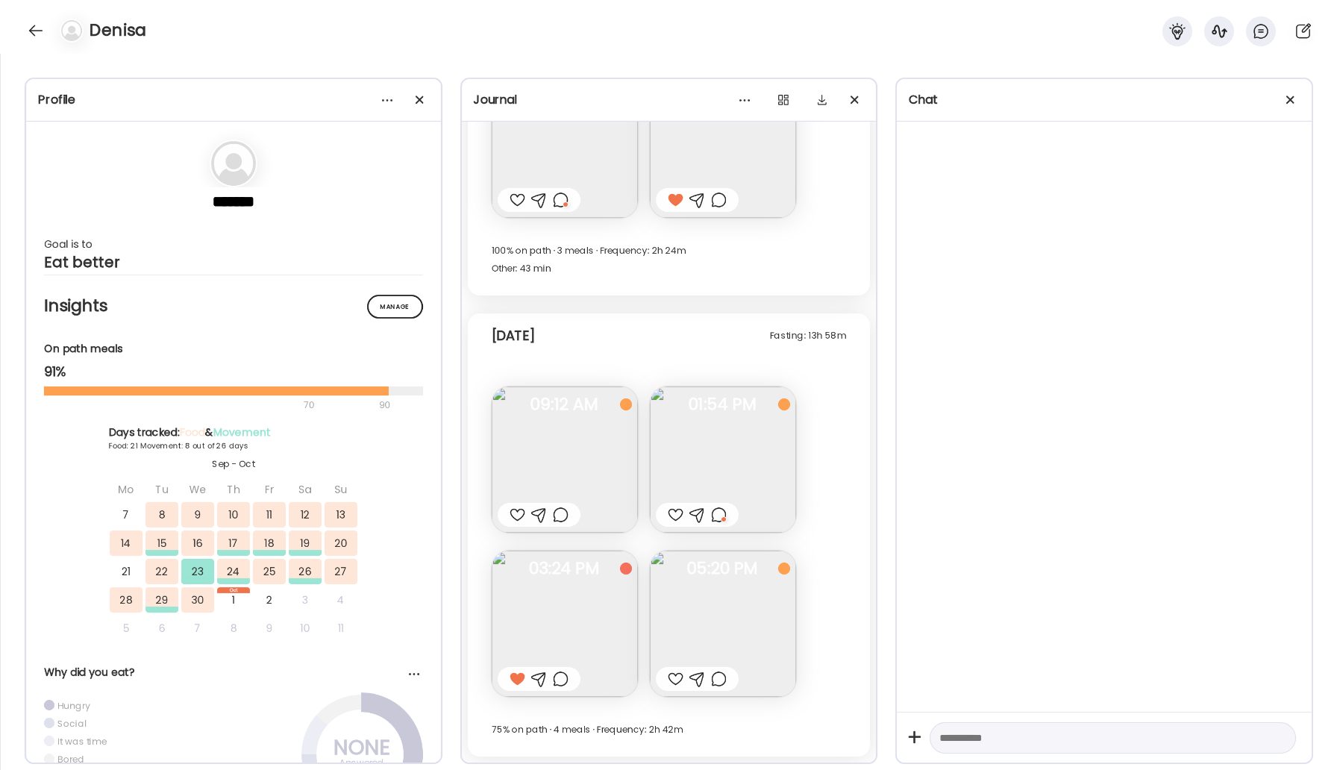
click at [672, 671] on div at bounding box center [676, 679] width 16 height 18
click at [35, 23] on div at bounding box center [36, 31] width 24 height 24
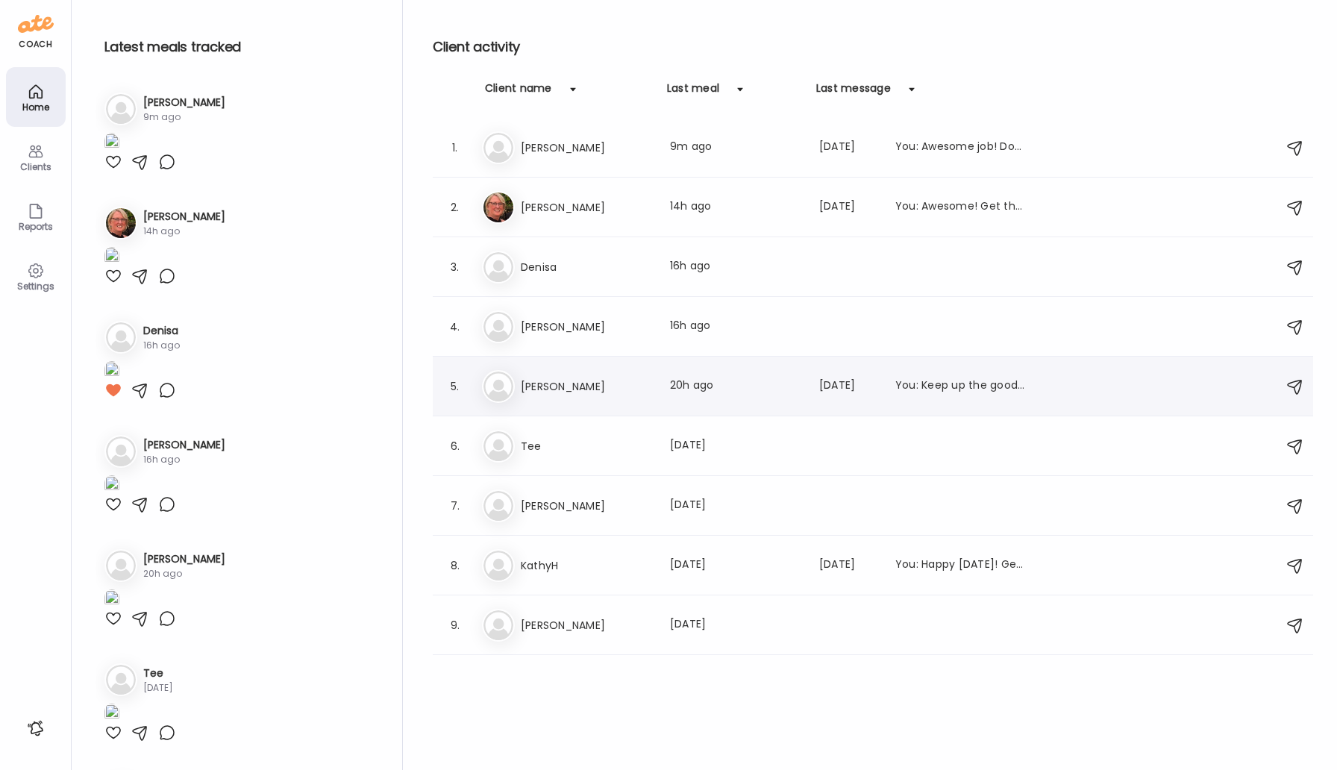
click at [554, 386] on h3 "[PERSON_NAME]" at bounding box center [586, 387] width 131 height 18
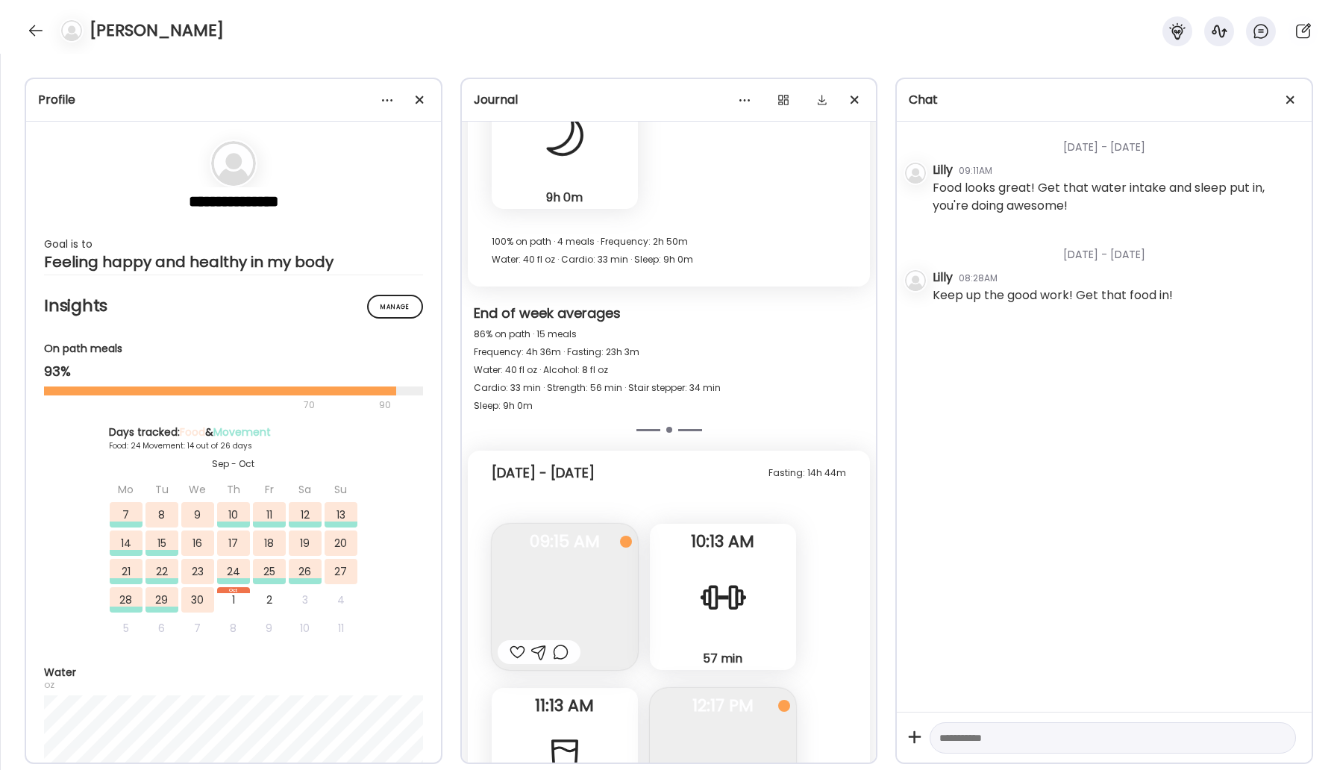
scroll to position [20594, 0]
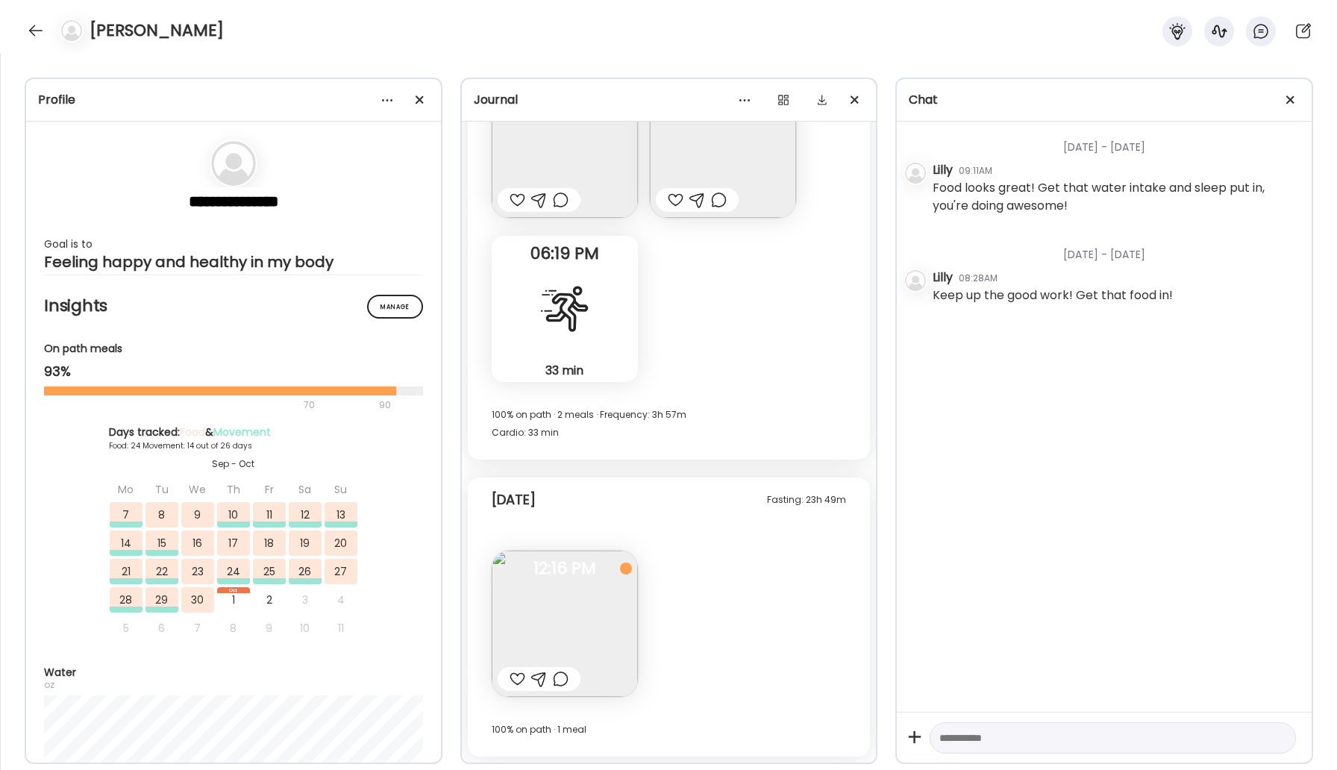
click at [23, 28] on div "[PERSON_NAME]" at bounding box center [668, 27] width 1337 height 54
click at [26, 28] on div at bounding box center [36, 31] width 24 height 24
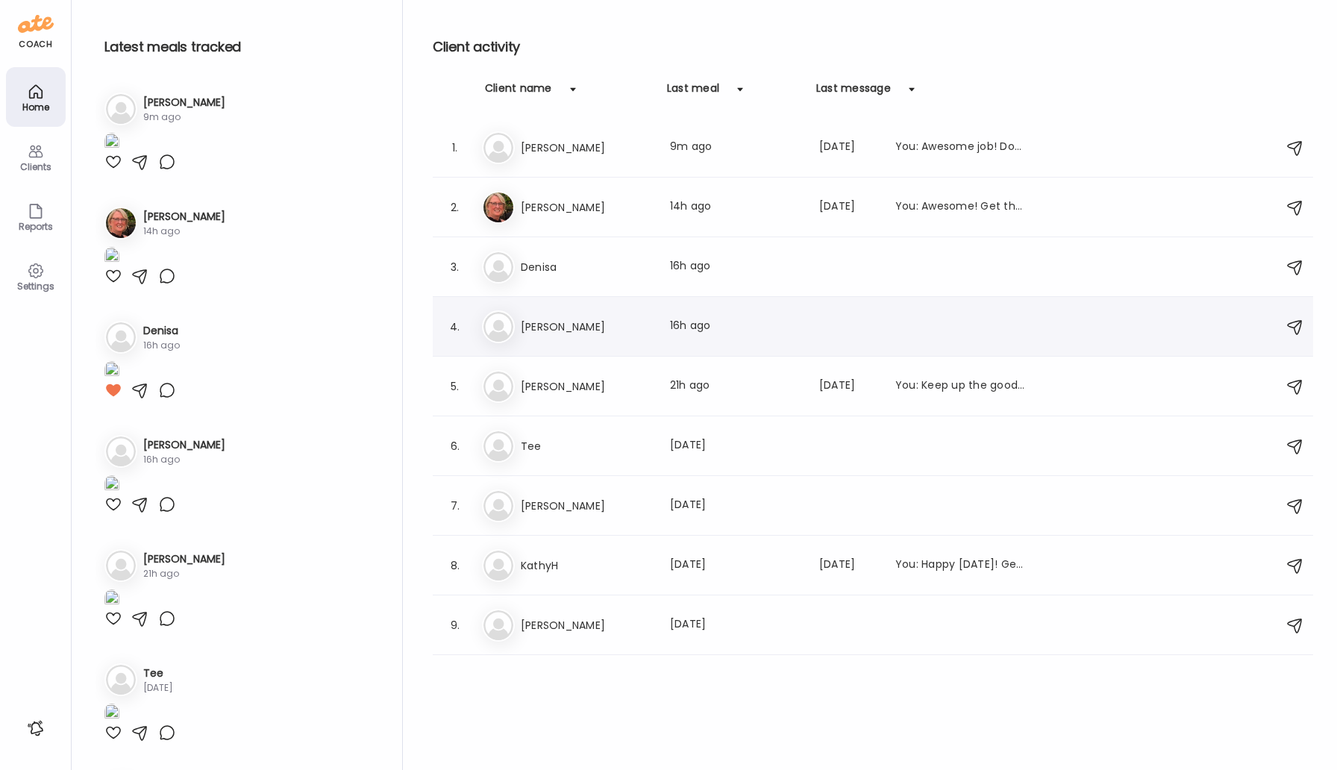
click at [536, 324] on h3 "[PERSON_NAME]" at bounding box center [586, 327] width 131 height 18
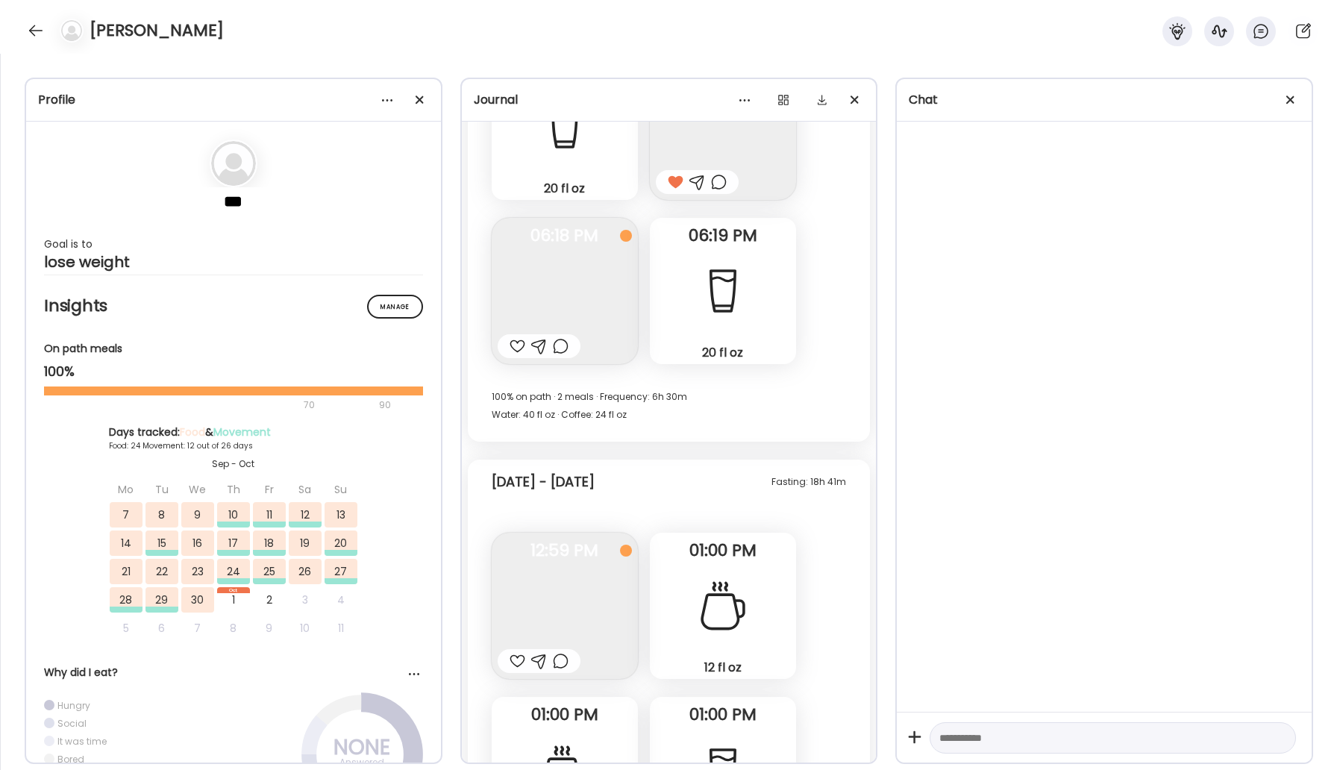
scroll to position [25502, 0]
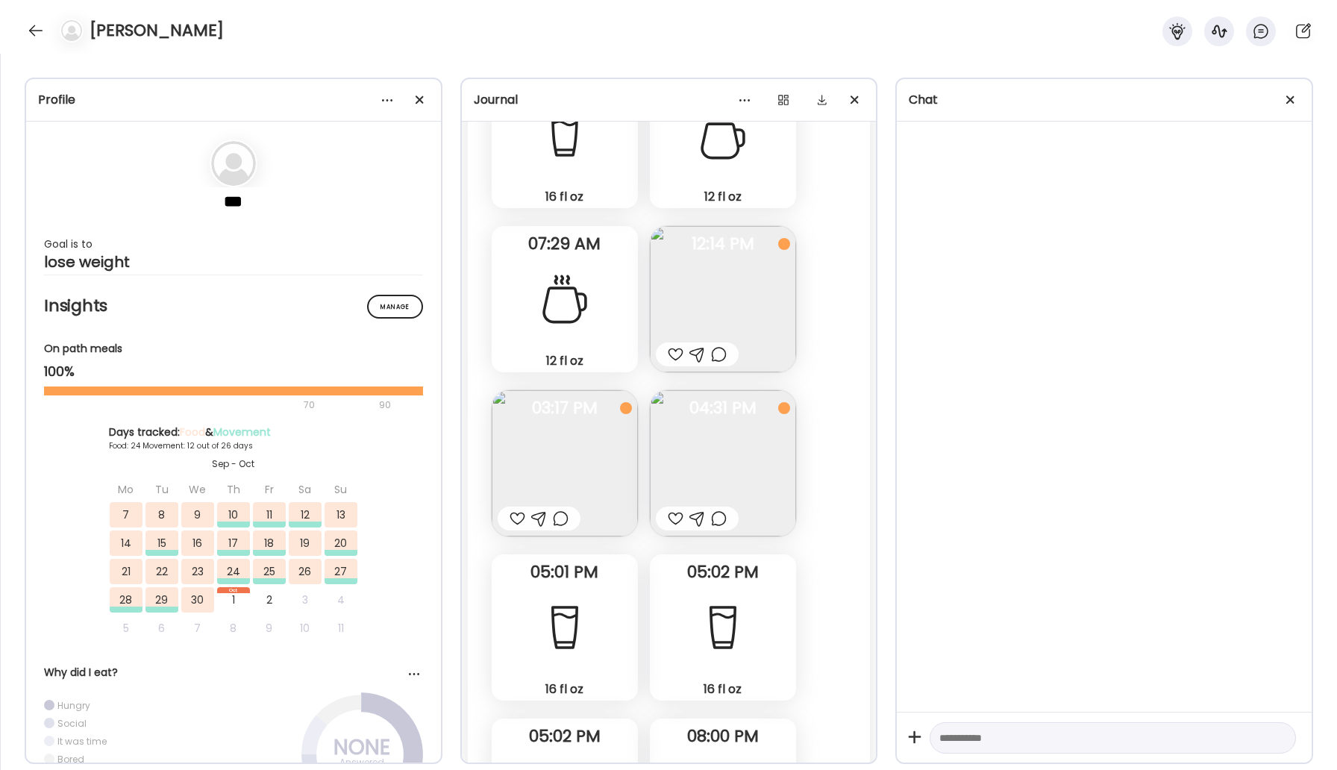
click at [580, 442] on img at bounding box center [565, 463] width 146 height 146
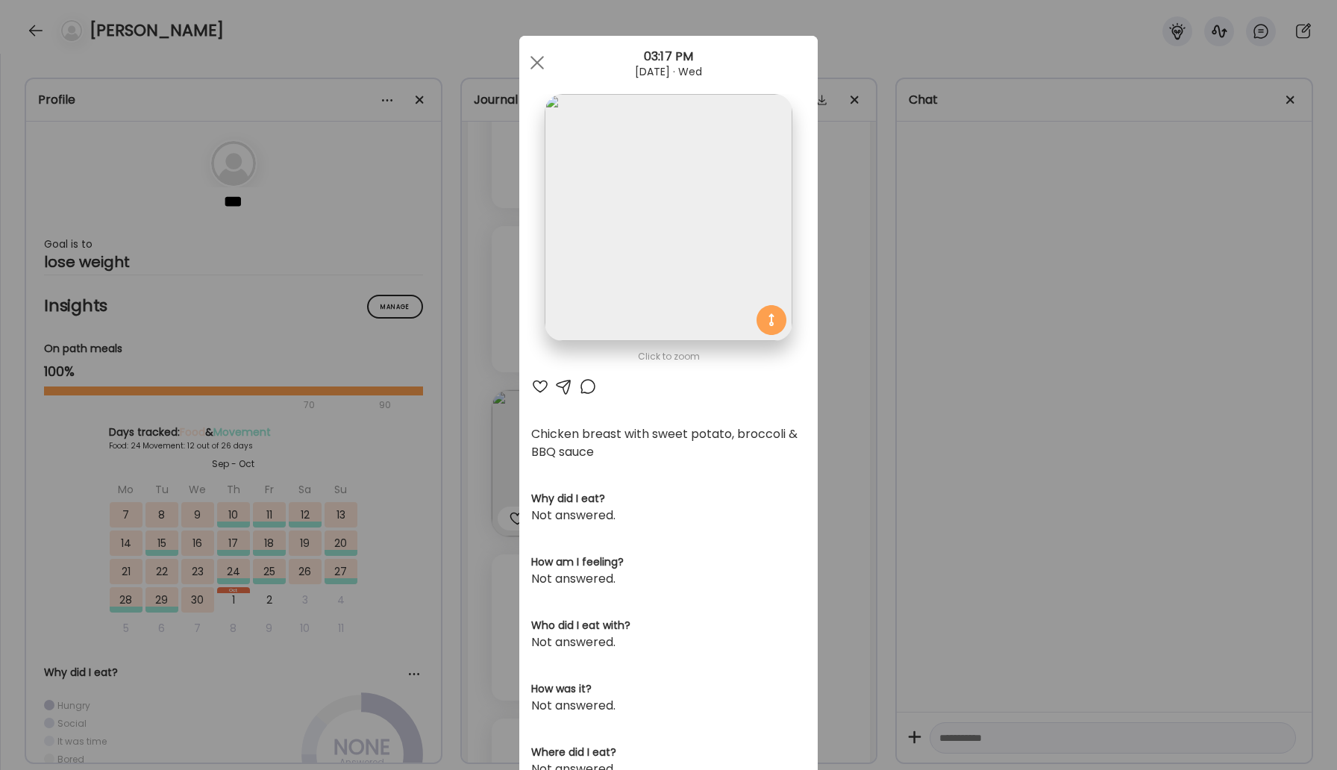
click at [584, 396] on div "Click to zoom AteMate AI Chicken breast with sweet potato, broccoli & BBQ sauce…" at bounding box center [668, 485] width 298 height 899
click at [585, 381] on div at bounding box center [588, 387] width 18 height 18
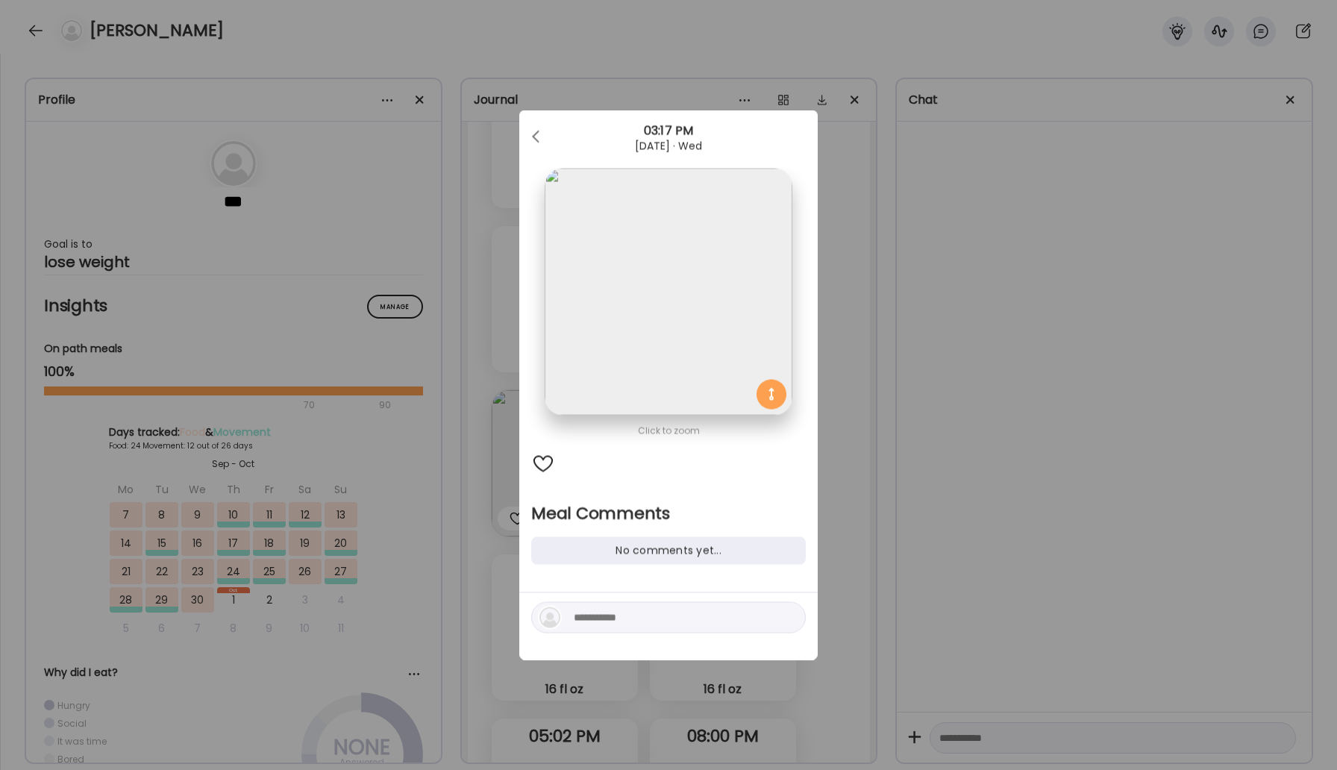
click at [604, 610] on textarea at bounding box center [674, 618] width 201 height 18
type textarea "**********"
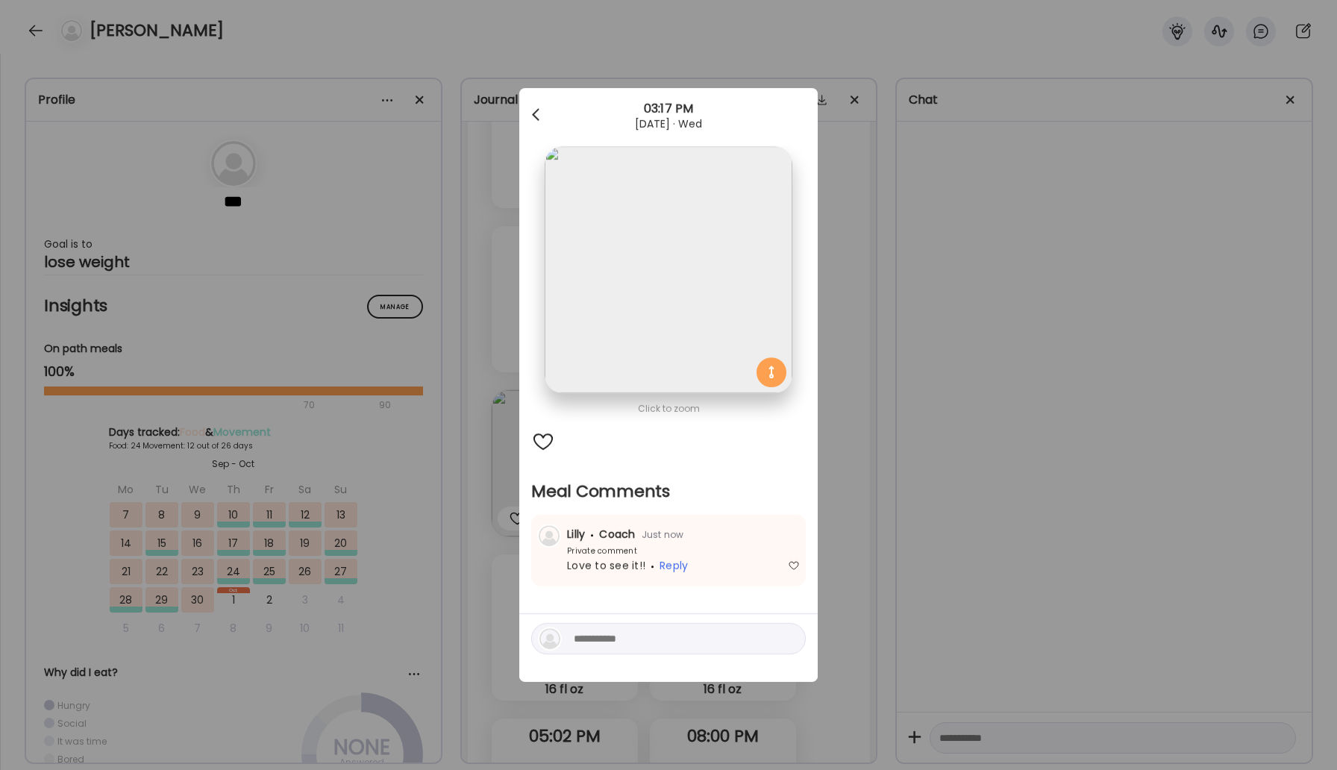
click at [540, 108] on div at bounding box center [537, 115] width 30 height 30
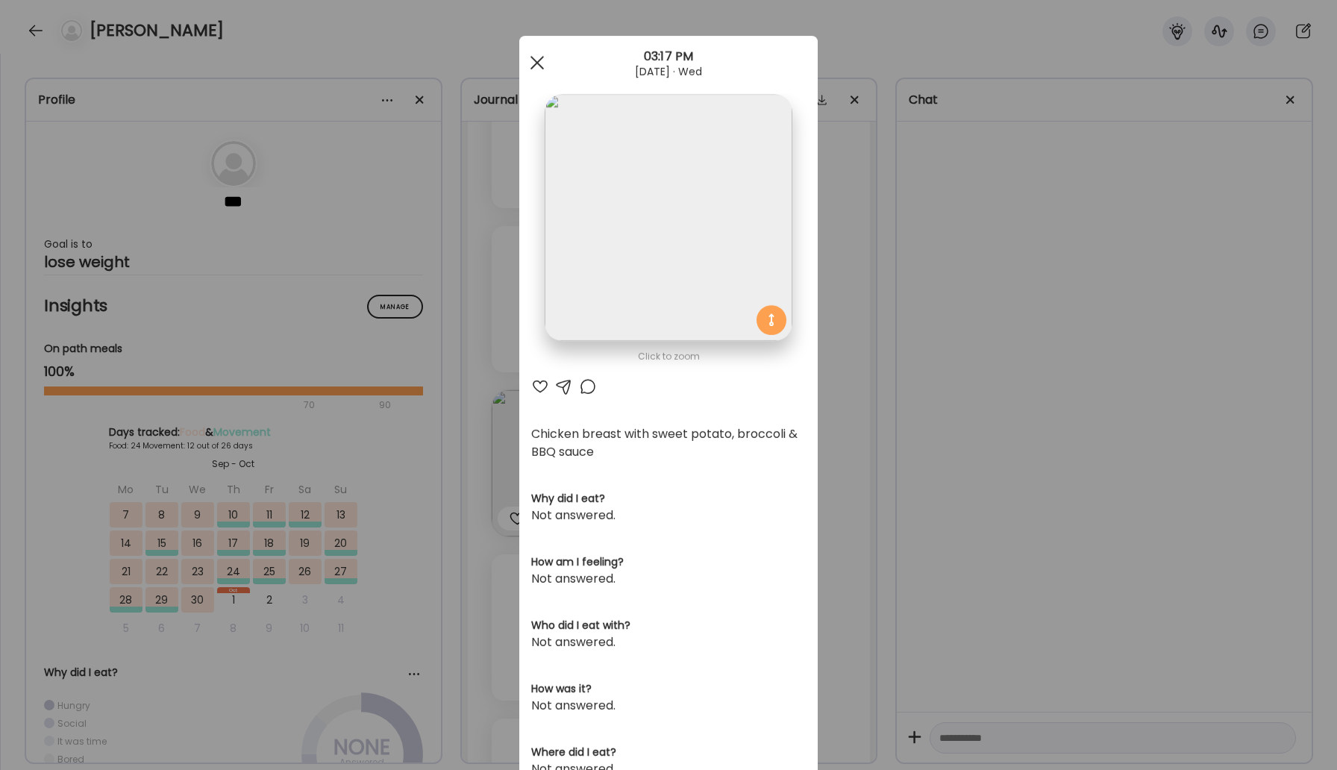
click at [548, 60] on div at bounding box center [537, 63] width 30 height 30
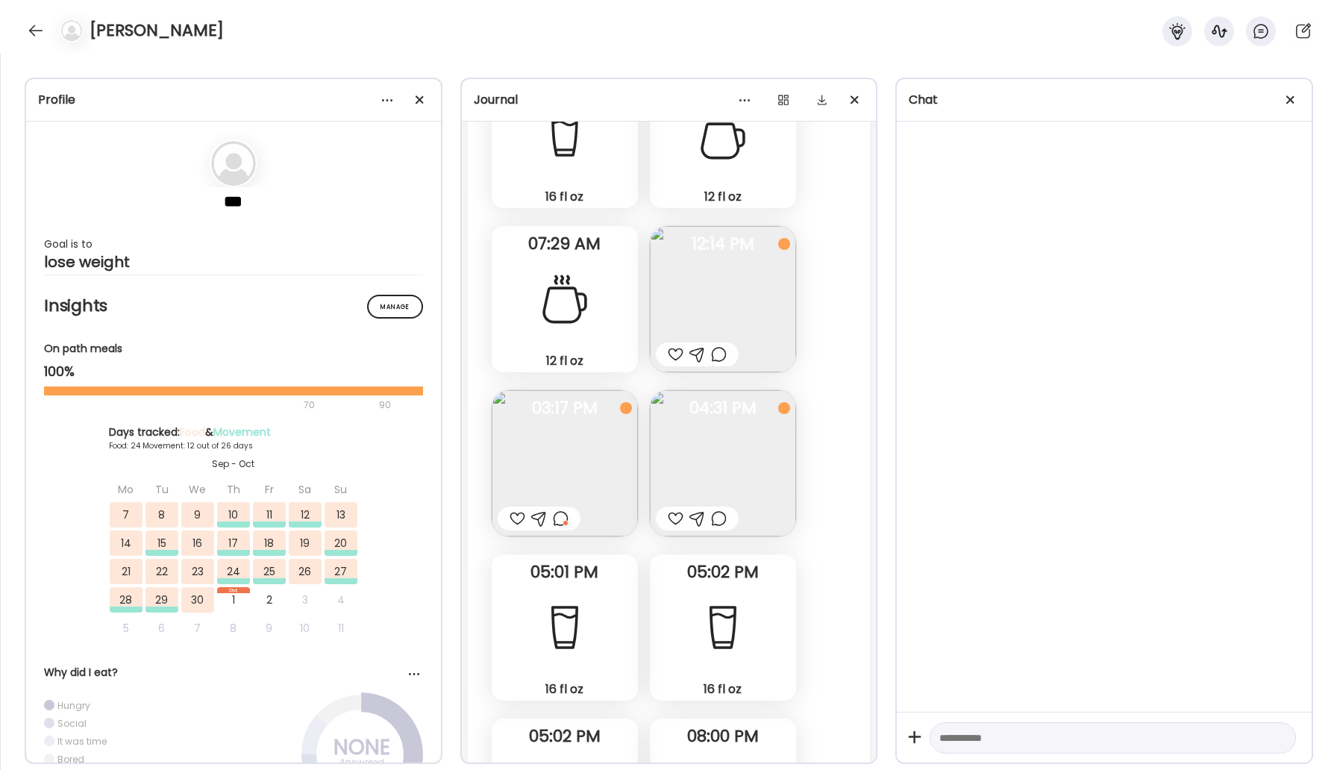
click at [676, 520] on div at bounding box center [676, 519] width 16 height 18
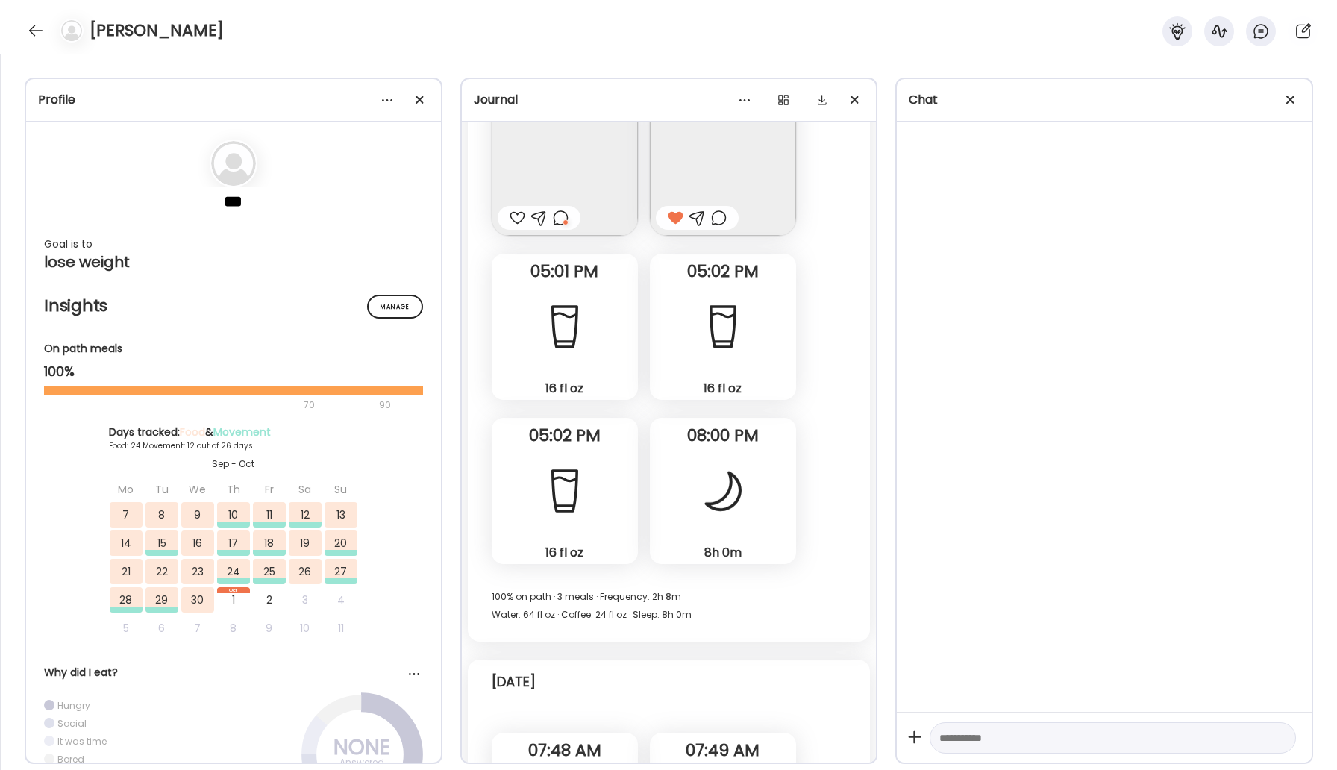
scroll to position [26003, 0]
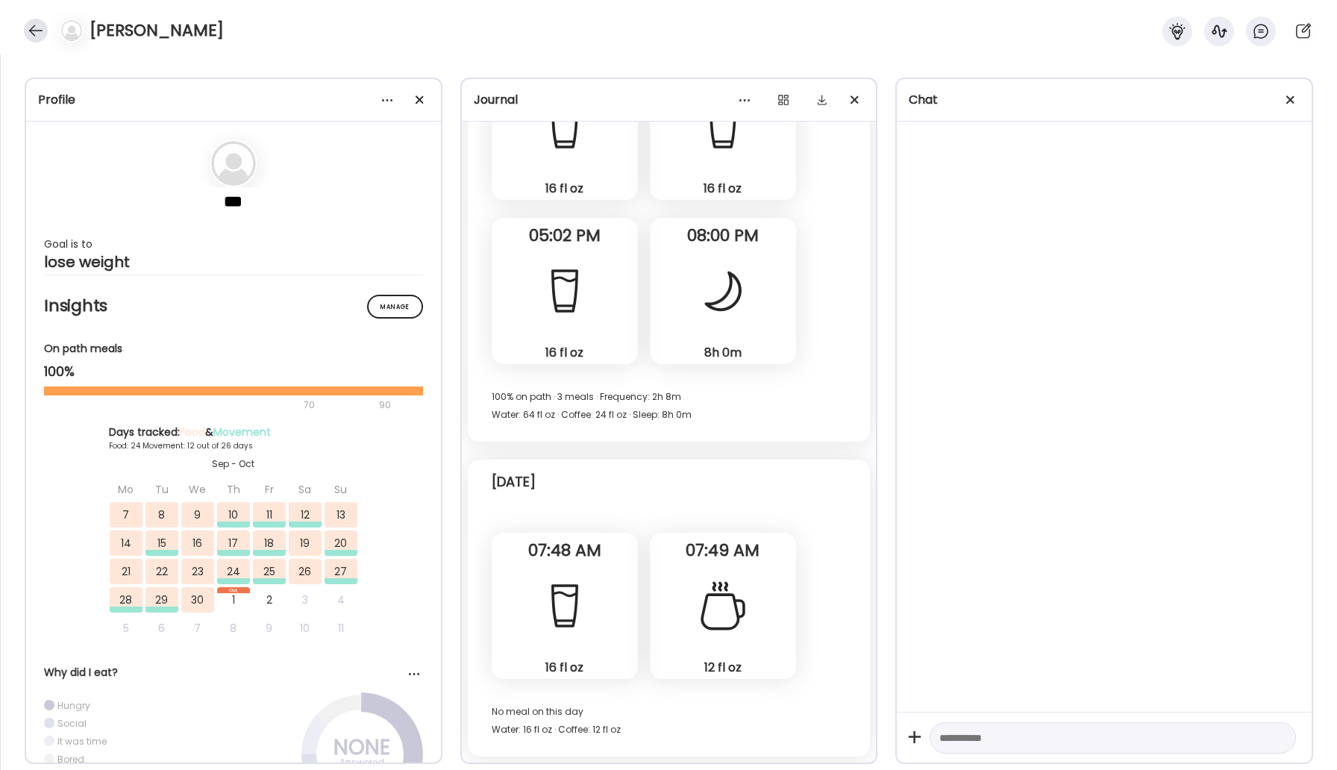
click at [31, 35] on div at bounding box center [36, 31] width 24 height 24
